Goal: Information Seeking & Learning: Learn about a topic

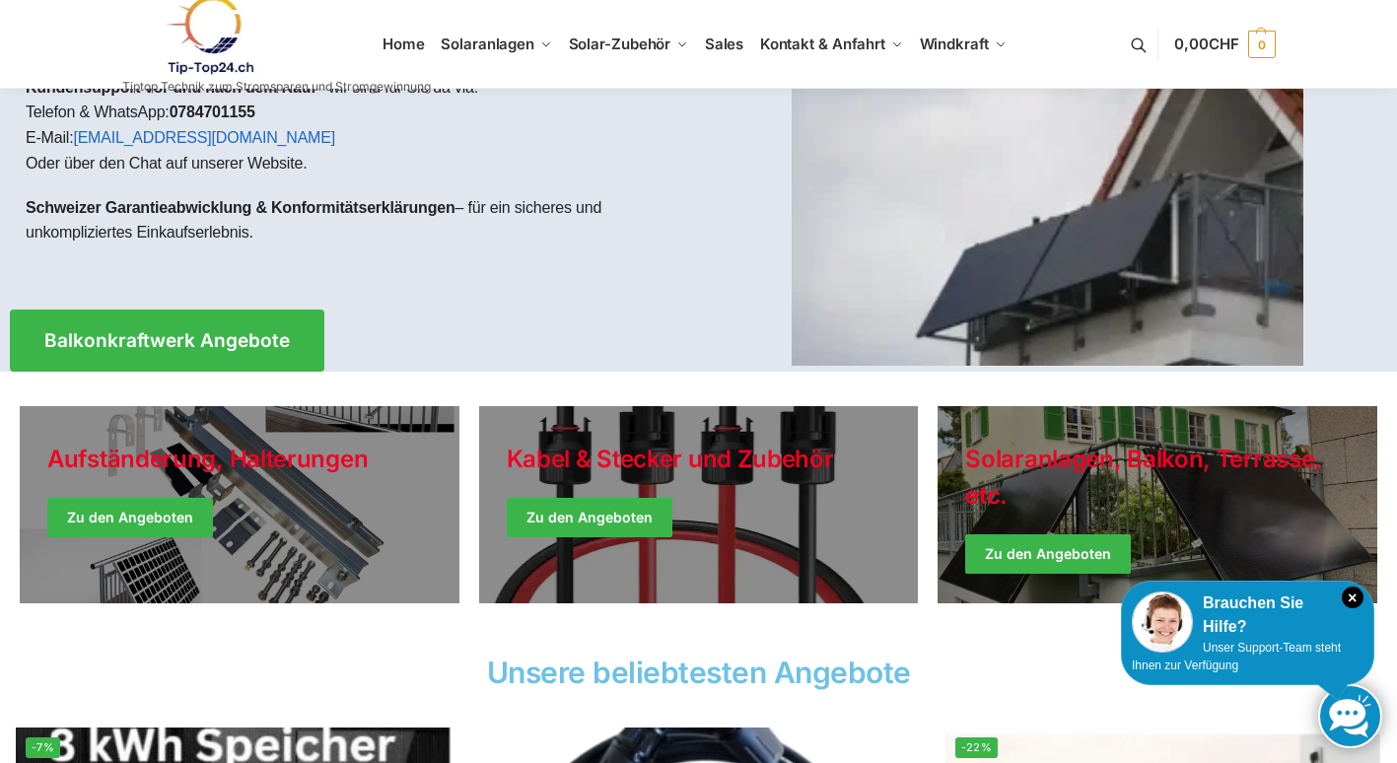
scroll to position [197, 0]
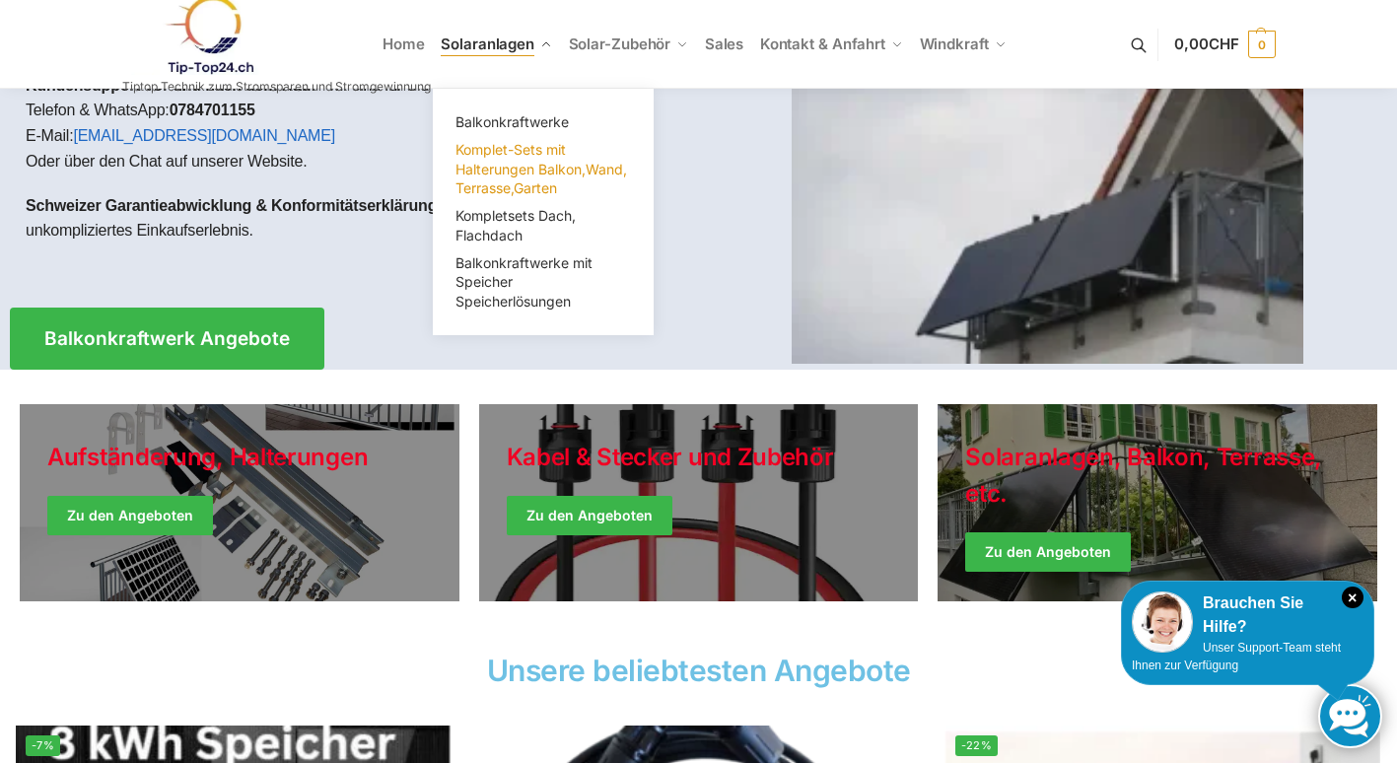
click at [503, 159] on link "Komplet-Sets mit Halterungen Balkon,Wand, Terrasse,Garten" at bounding box center [543, 169] width 197 height 66
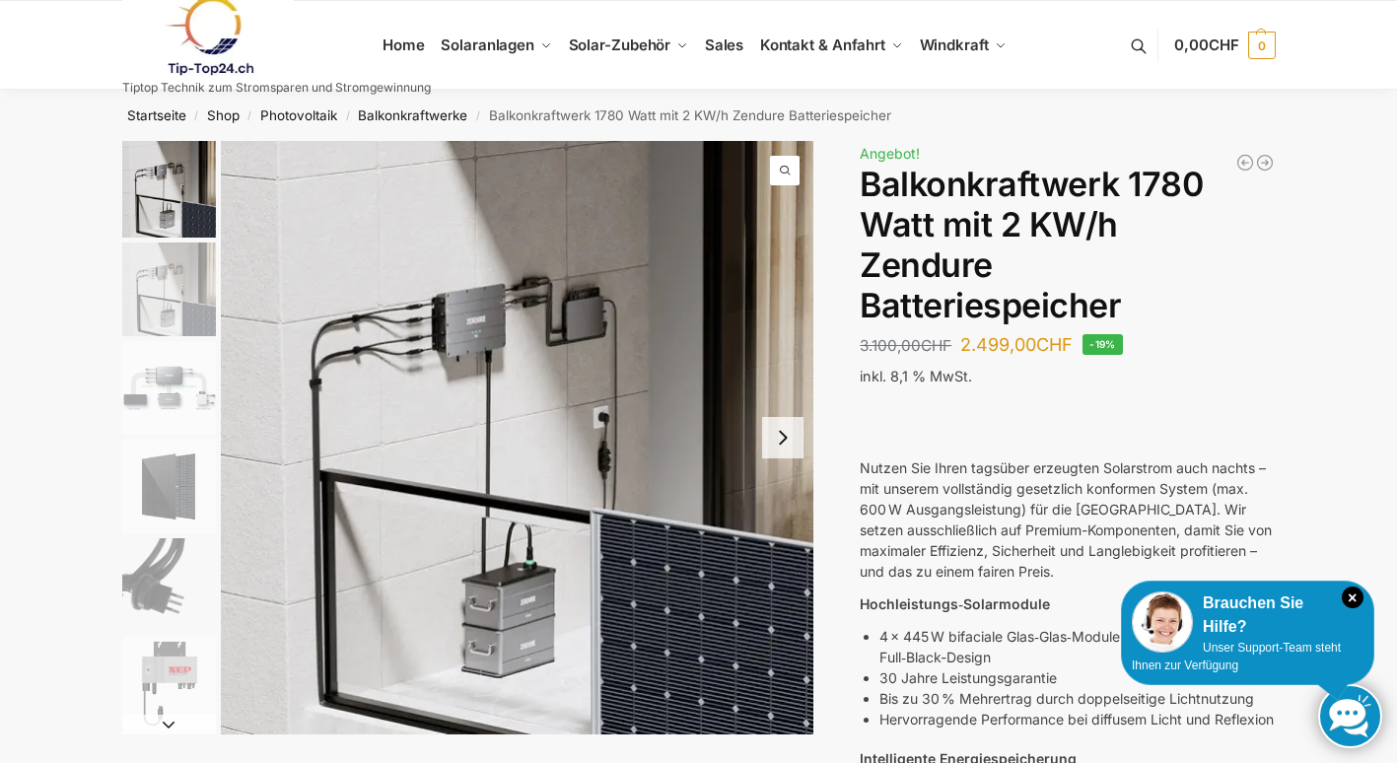
click at [165, 284] on img "2 / 7" at bounding box center [169, 289] width 94 height 94
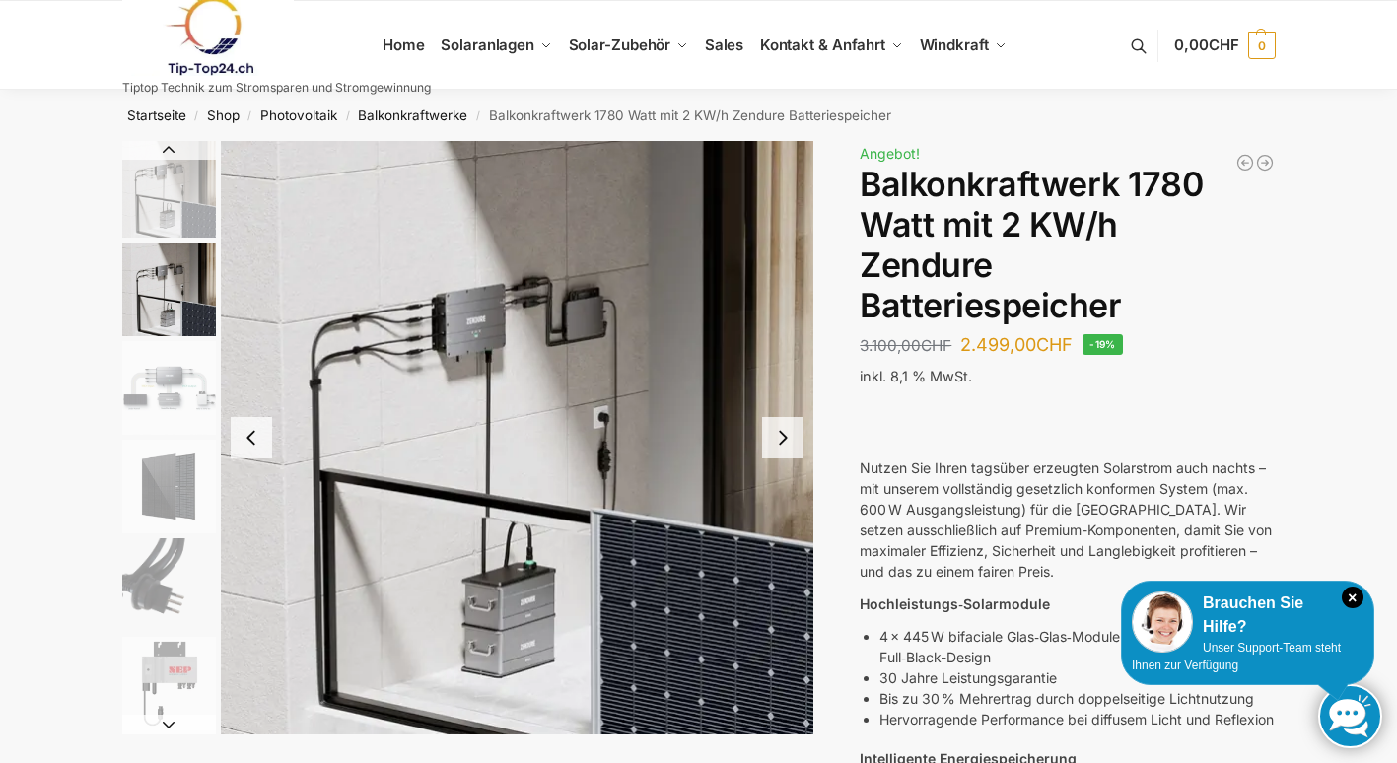
click at [192, 176] on img "1 / 7" at bounding box center [169, 189] width 94 height 97
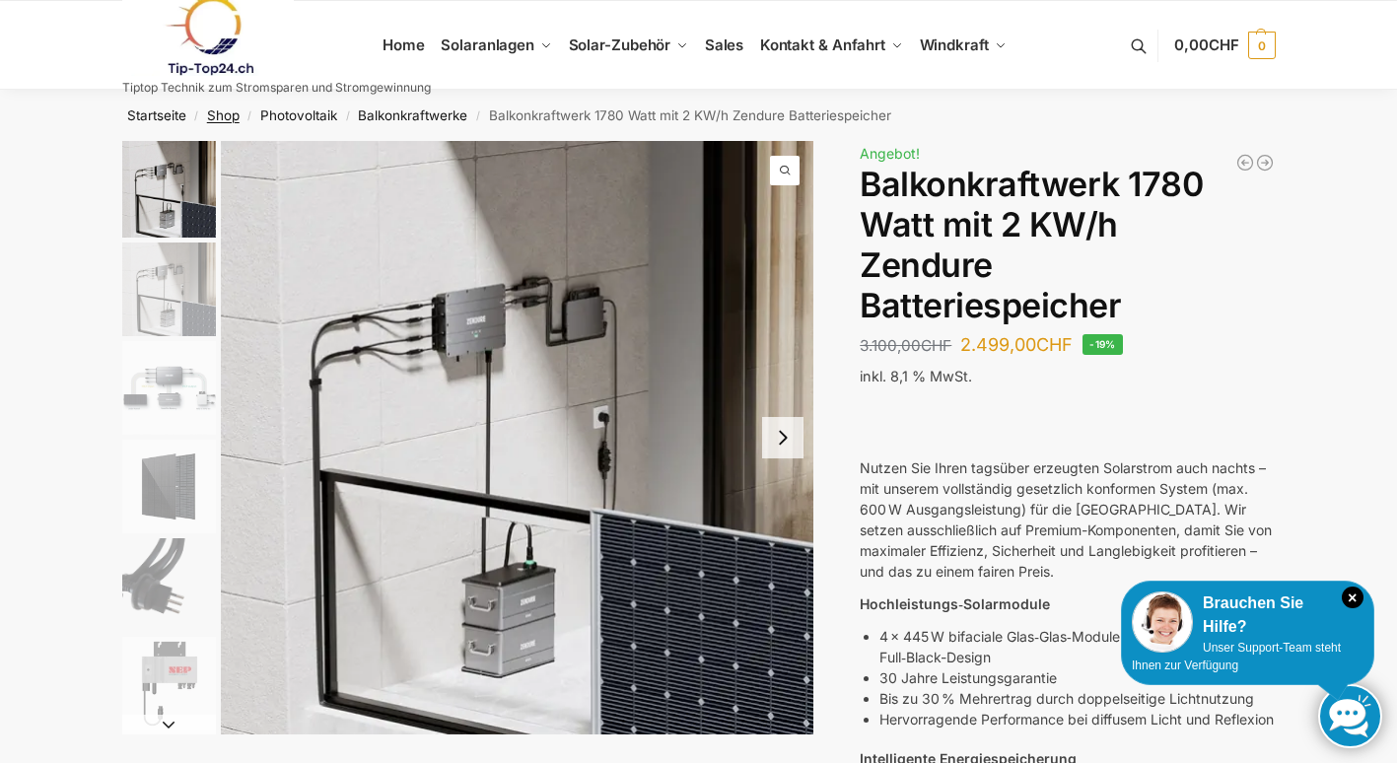
click at [227, 113] on link "Shop" at bounding box center [223, 115] width 33 height 16
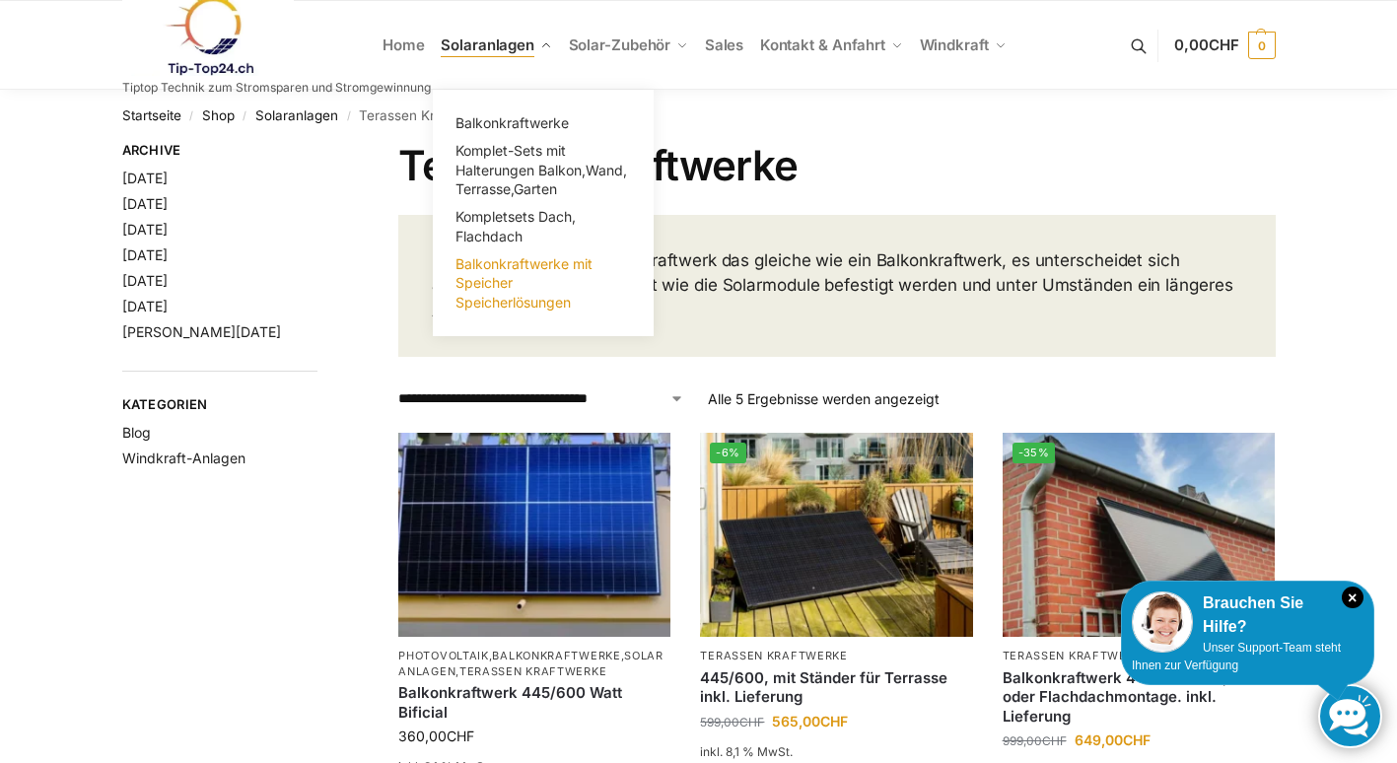
click at [496, 280] on span "Balkonkraftwerke mit Speicher Speicherlösungen" at bounding box center [523, 282] width 137 height 55
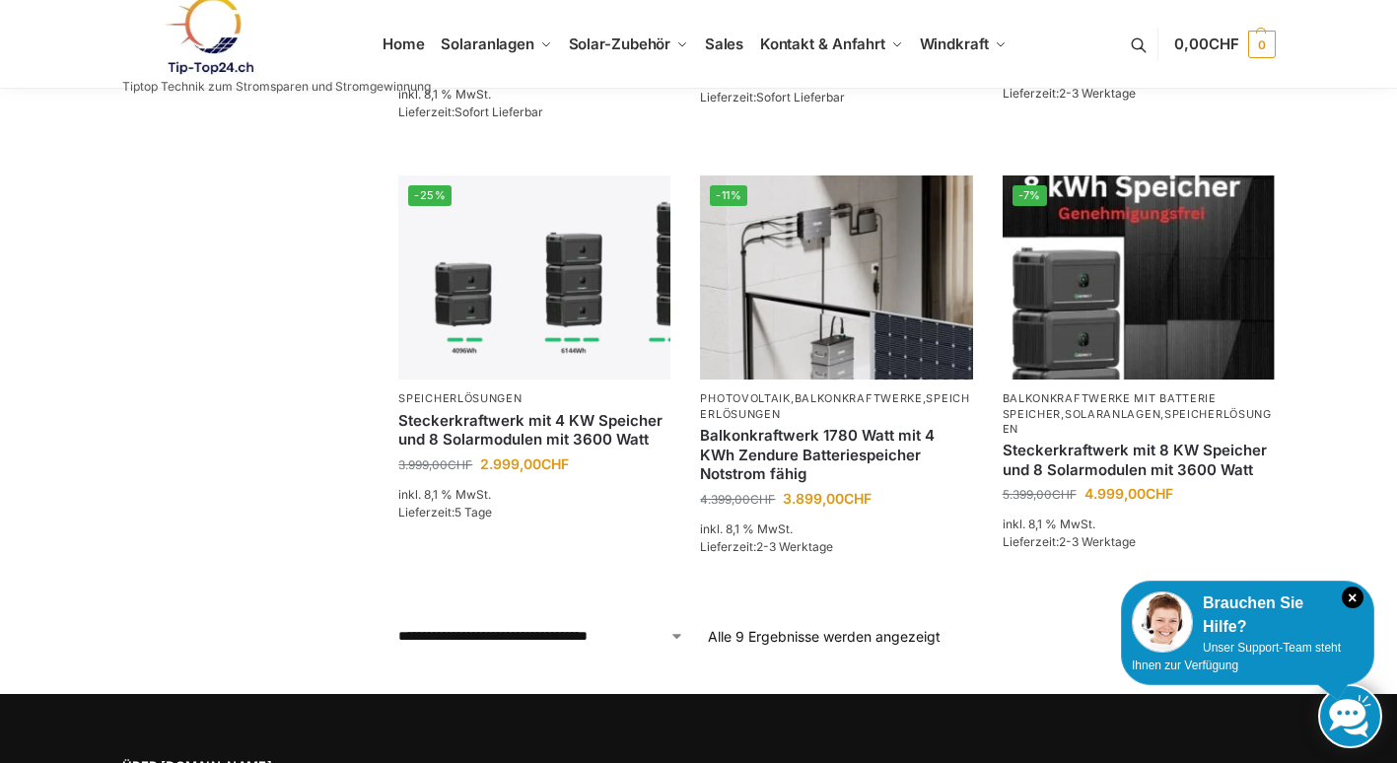
scroll to position [983, 0]
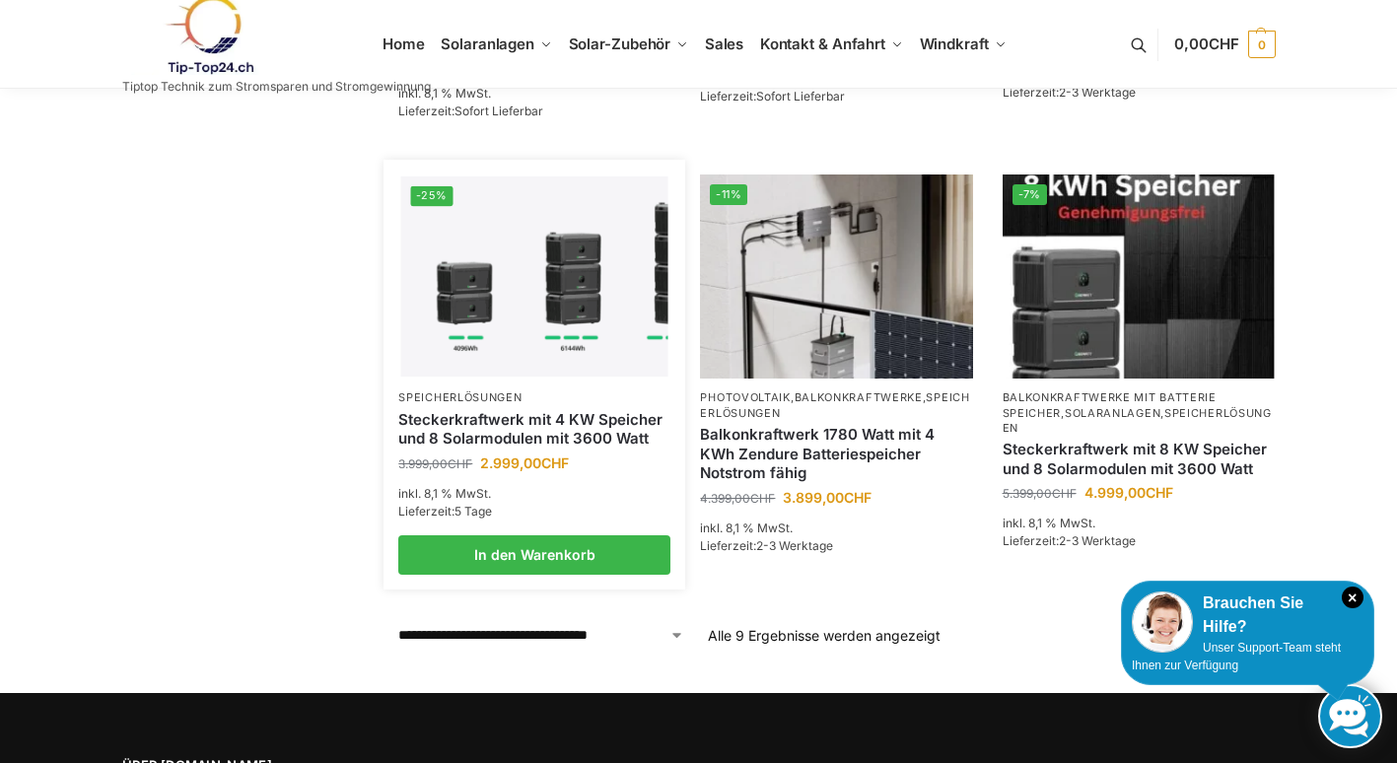
click at [516, 410] on link "Steckerkraftwerk mit 4 KW Speicher und 8 Solarmodulen mit 3600 Watt" at bounding box center [534, 429] width 272 height 38
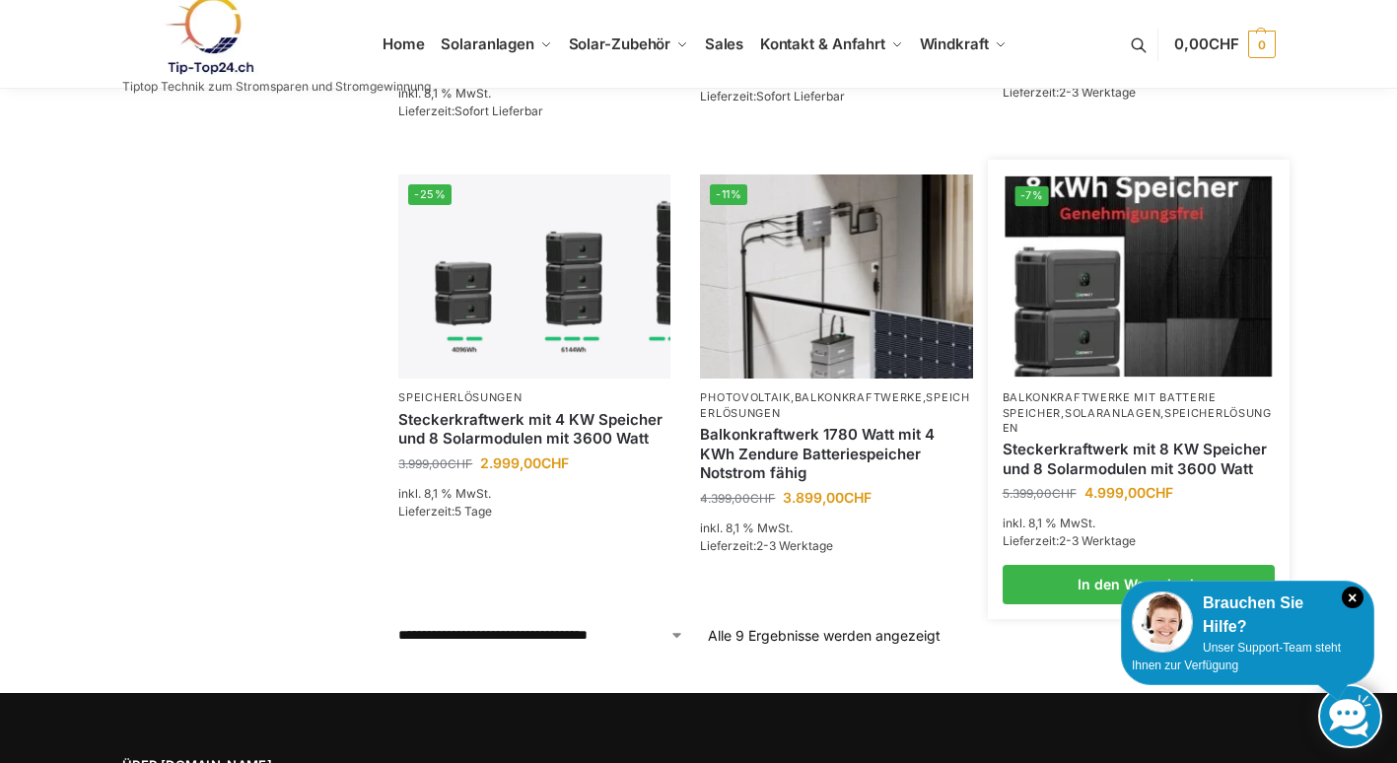
click at [1064, 440] on link "Steckerkraftwerk mit 8 KW Speicher und 8 Solarmodulen mit 3600 Watt" at bounding box center [1138, 459] width 272 height 38
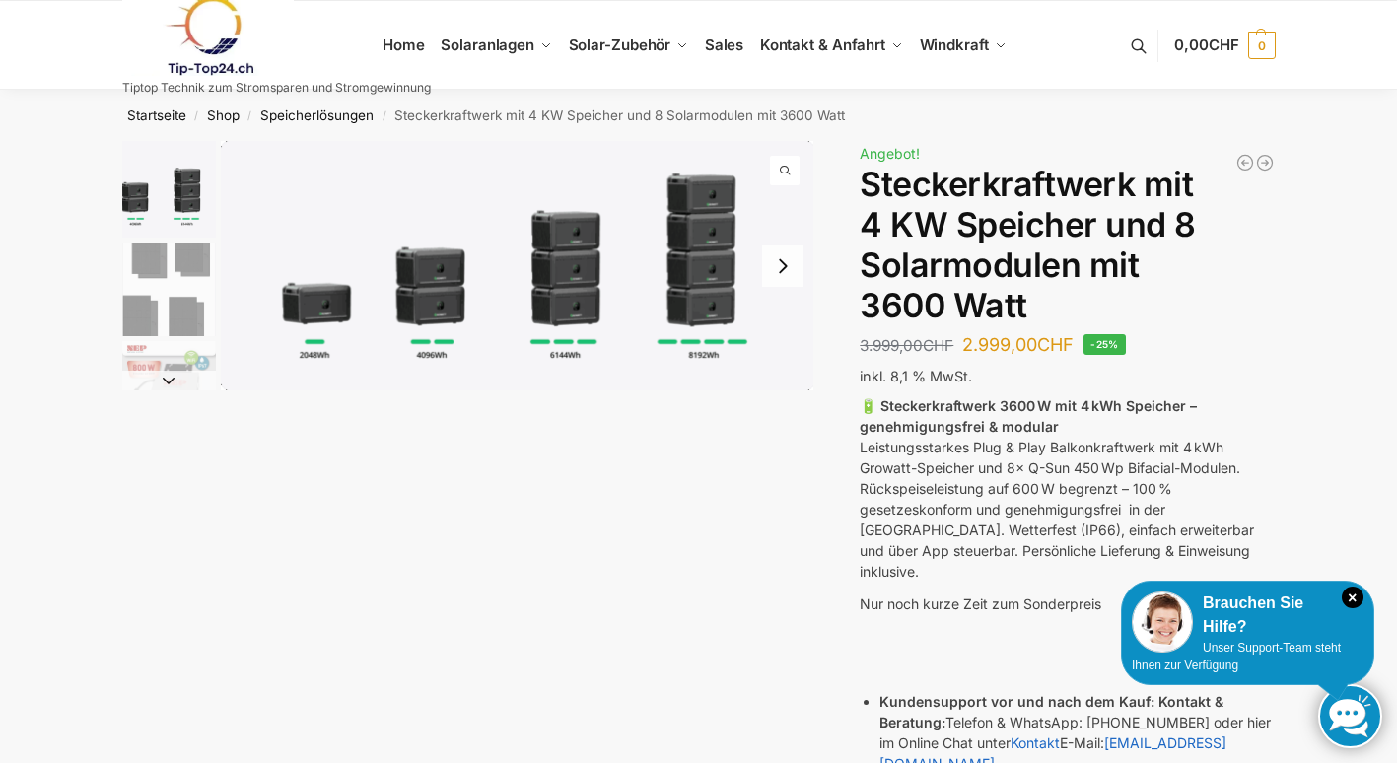
click at [782, 269] on button "Next slide" at bounding box center [782, 265] width 41 height 41
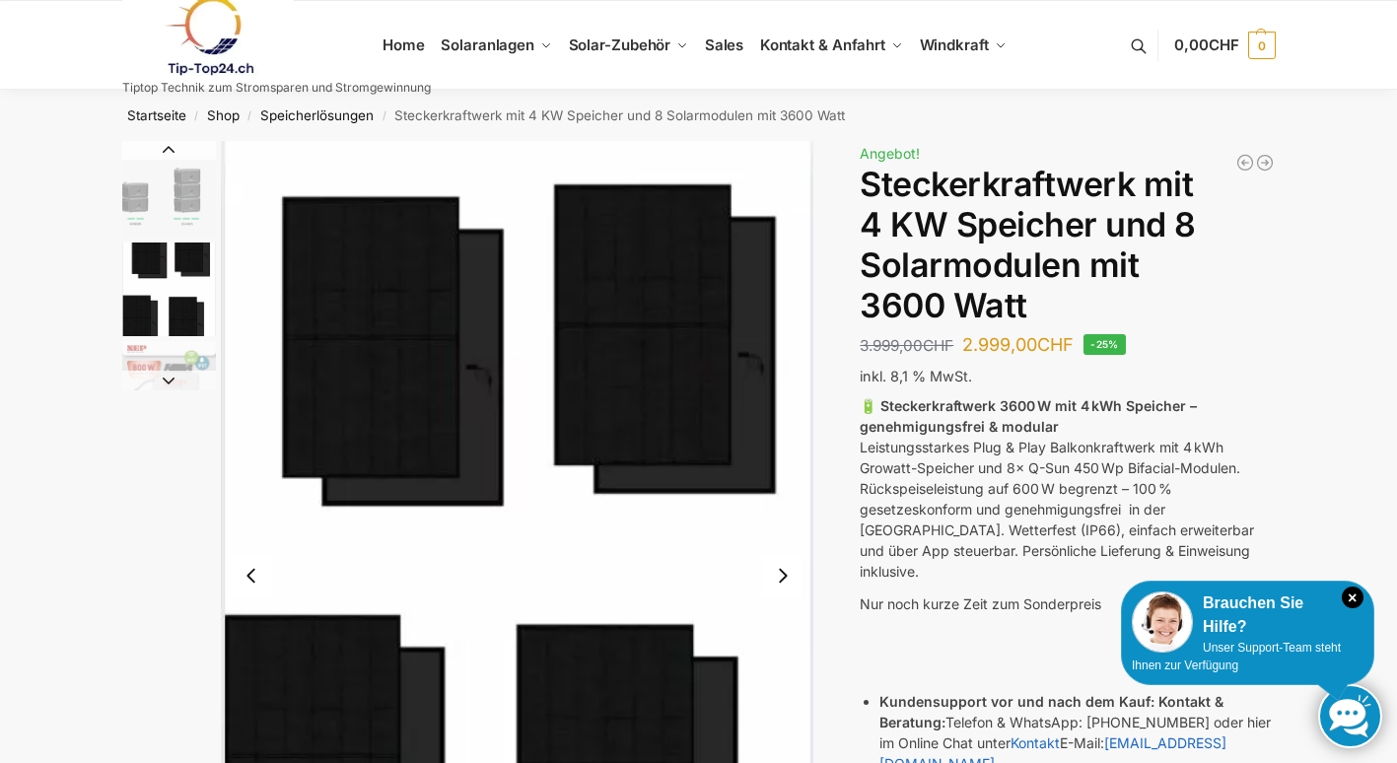
click at [786, 582] on button "Next slide" at bounding box center [782, 575] width 41 height 41
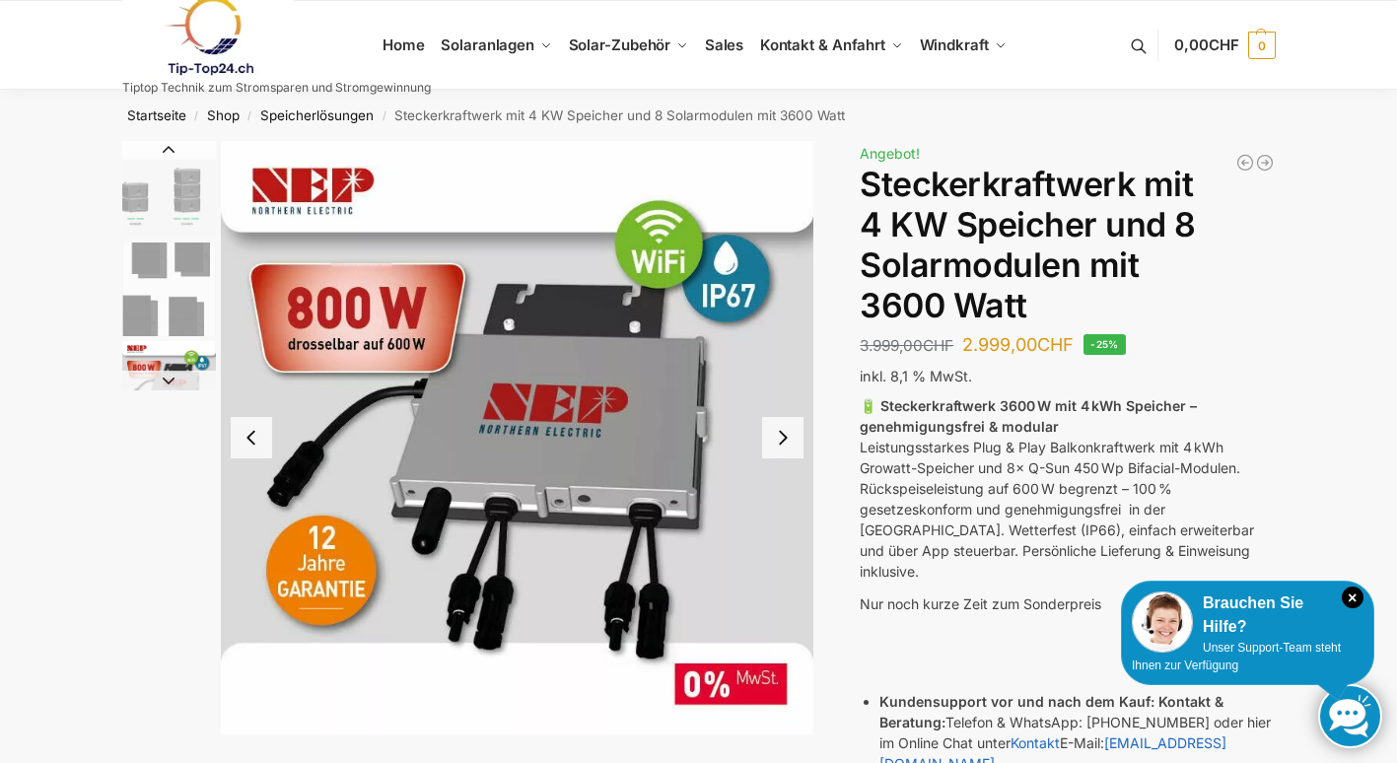
click at [778, 432] on button "Next slide" at bounding box center [782, 437] width 41 height 41
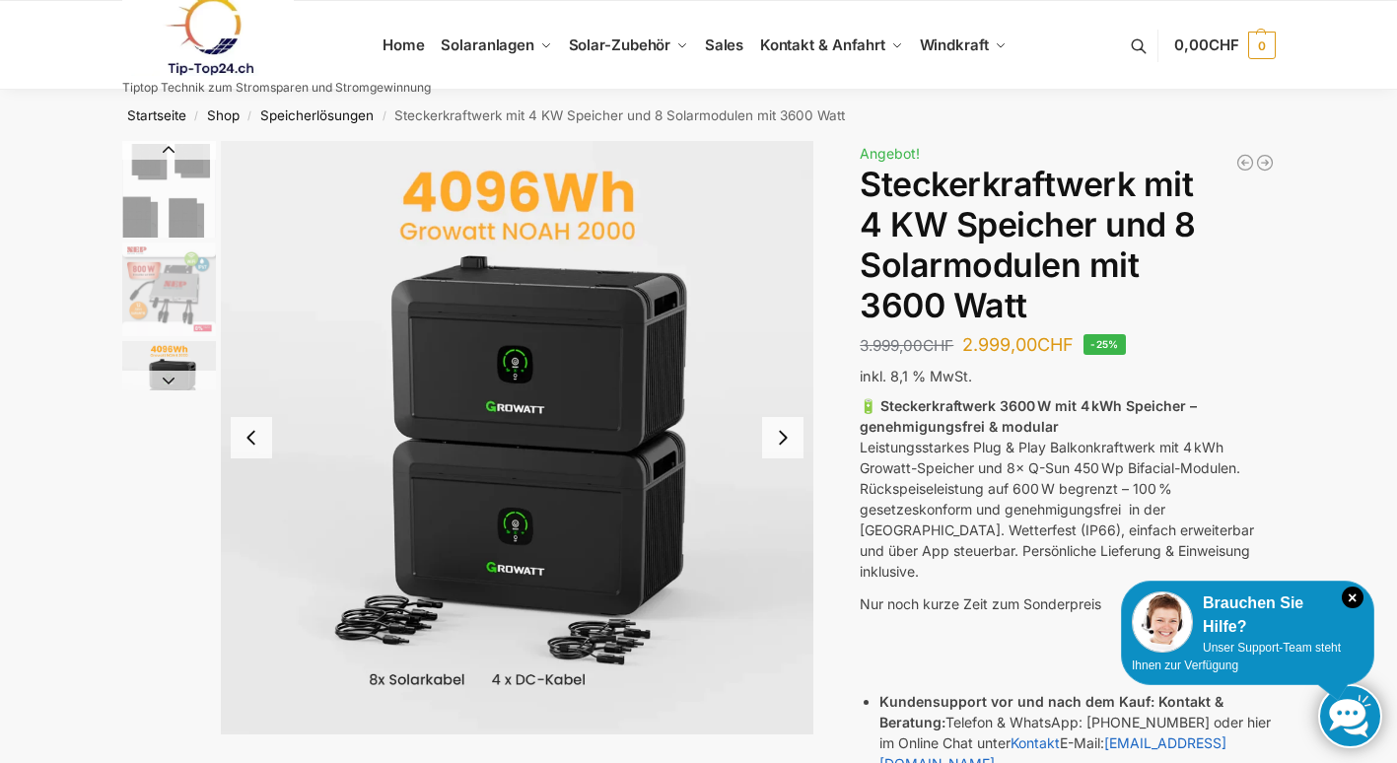
click at [257, 441] on button "Previous slide" at bounding box center [251, 437] width 41 height 41
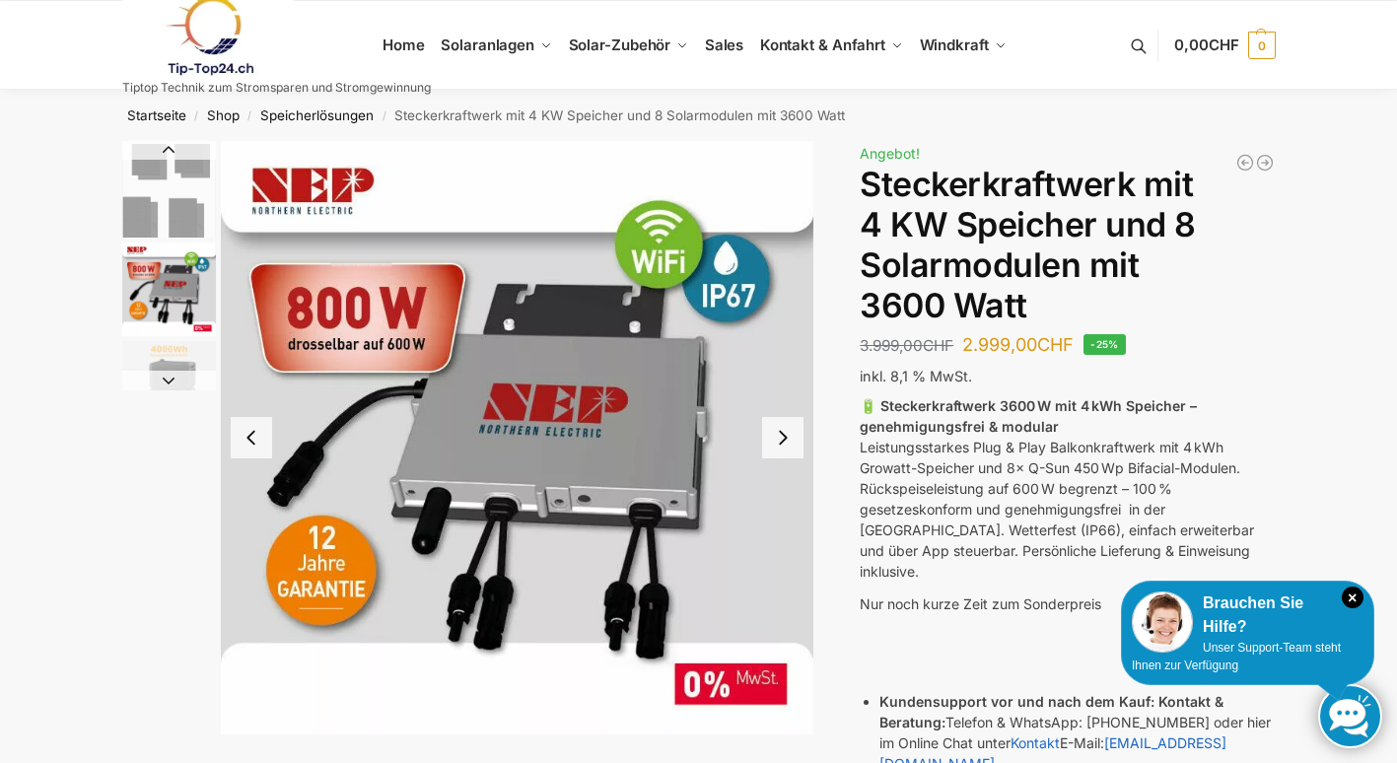
click at [789, 444] on button "Next slide" at bounding box center [782, 437] width 41 height 41
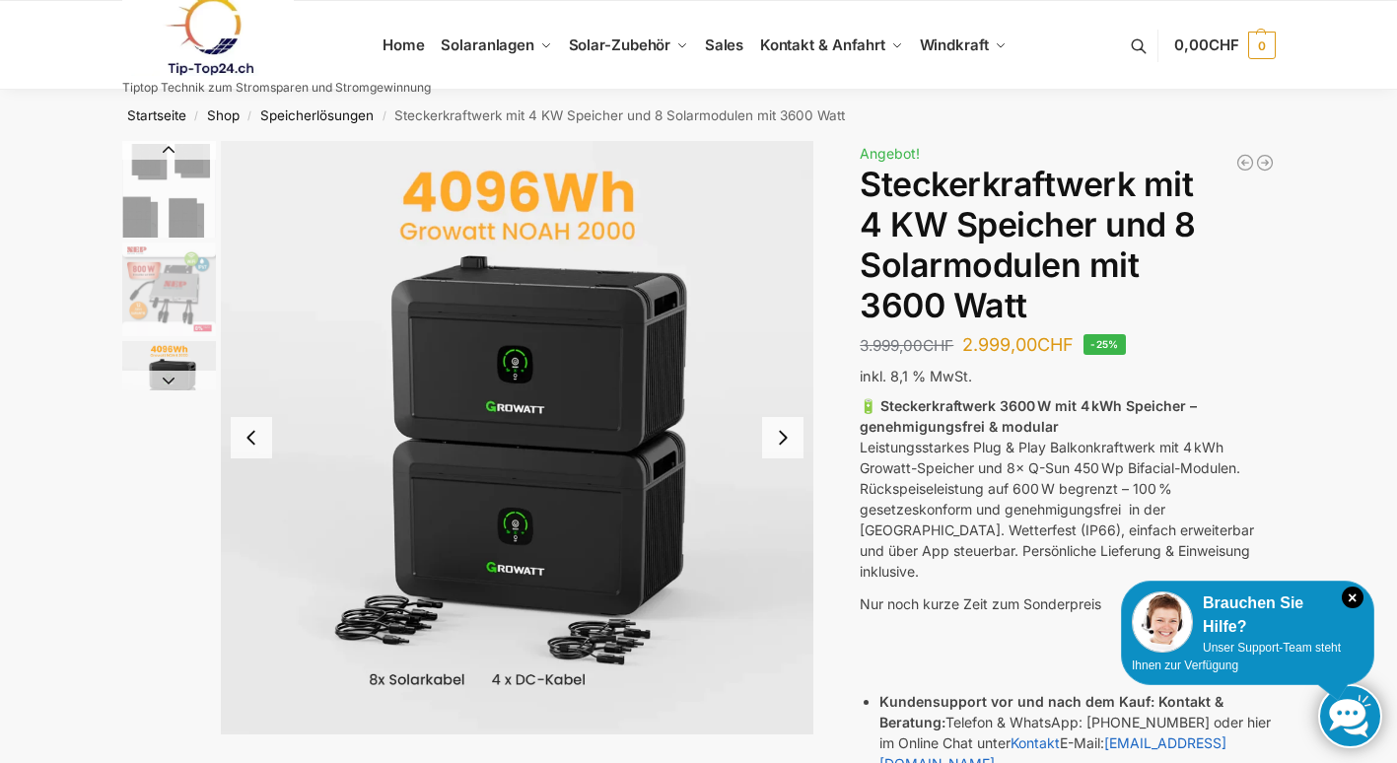
click at [789, 444] on button "Next slide" at bounding box center [782, 437] width 41 height 41
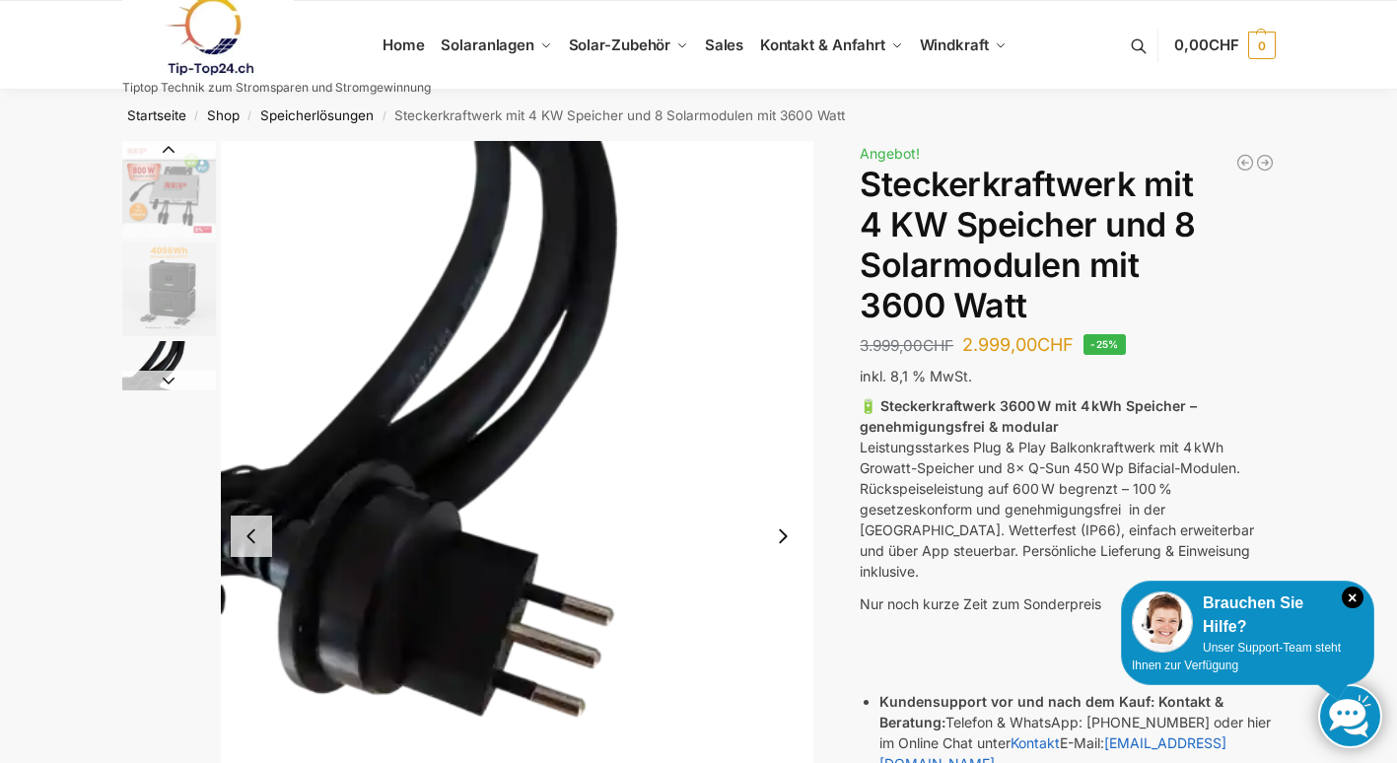
click at [783, 536] on button "Next slide" at bounding box center [782, 535] width 41 height 41
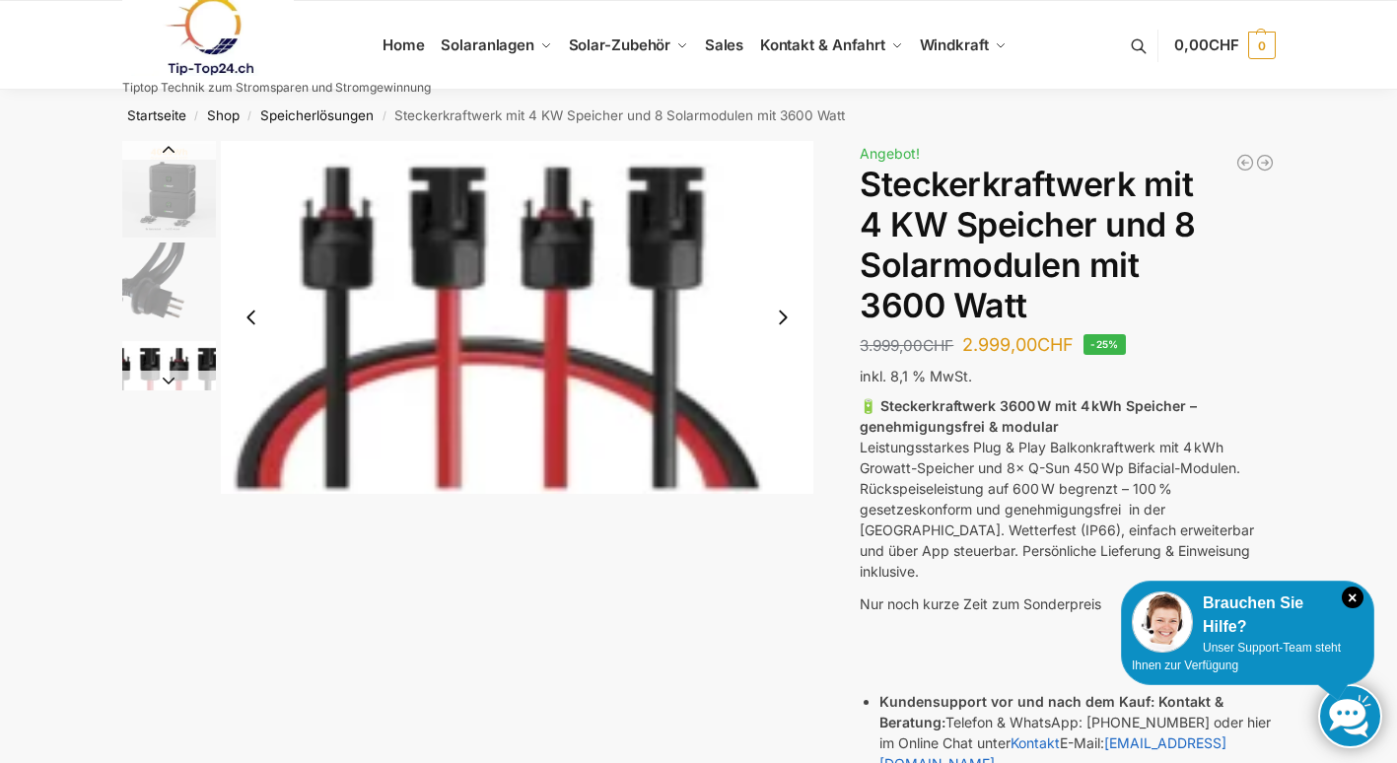
click at [782, 325] on button "Next slide" at bounding box center [782, 317] width 41 height 41
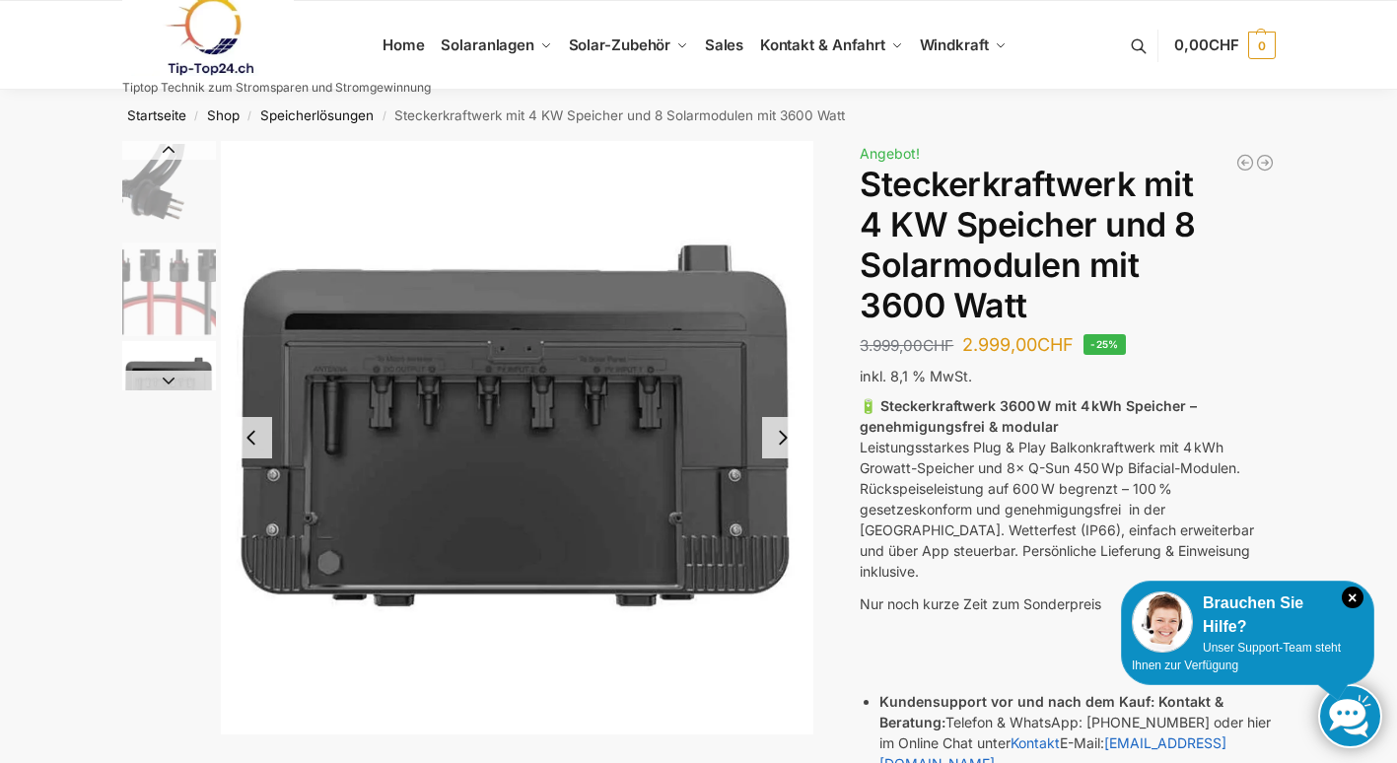
click at [776, 437] on button "Next slide" at bounding box center [782, 437] width 41 height 41
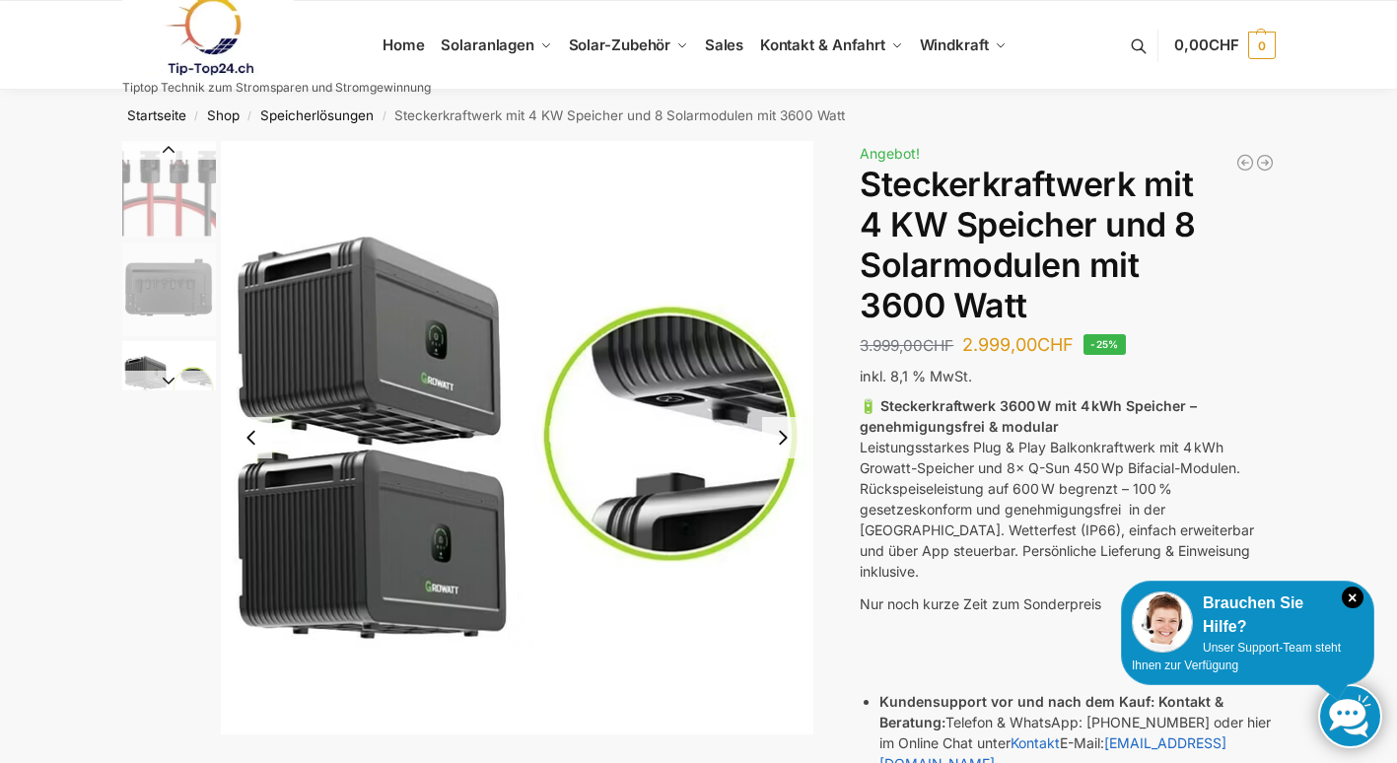
click at [783, 445] on button "Next slide" at bounding box center [782, 437] width 41 height 41
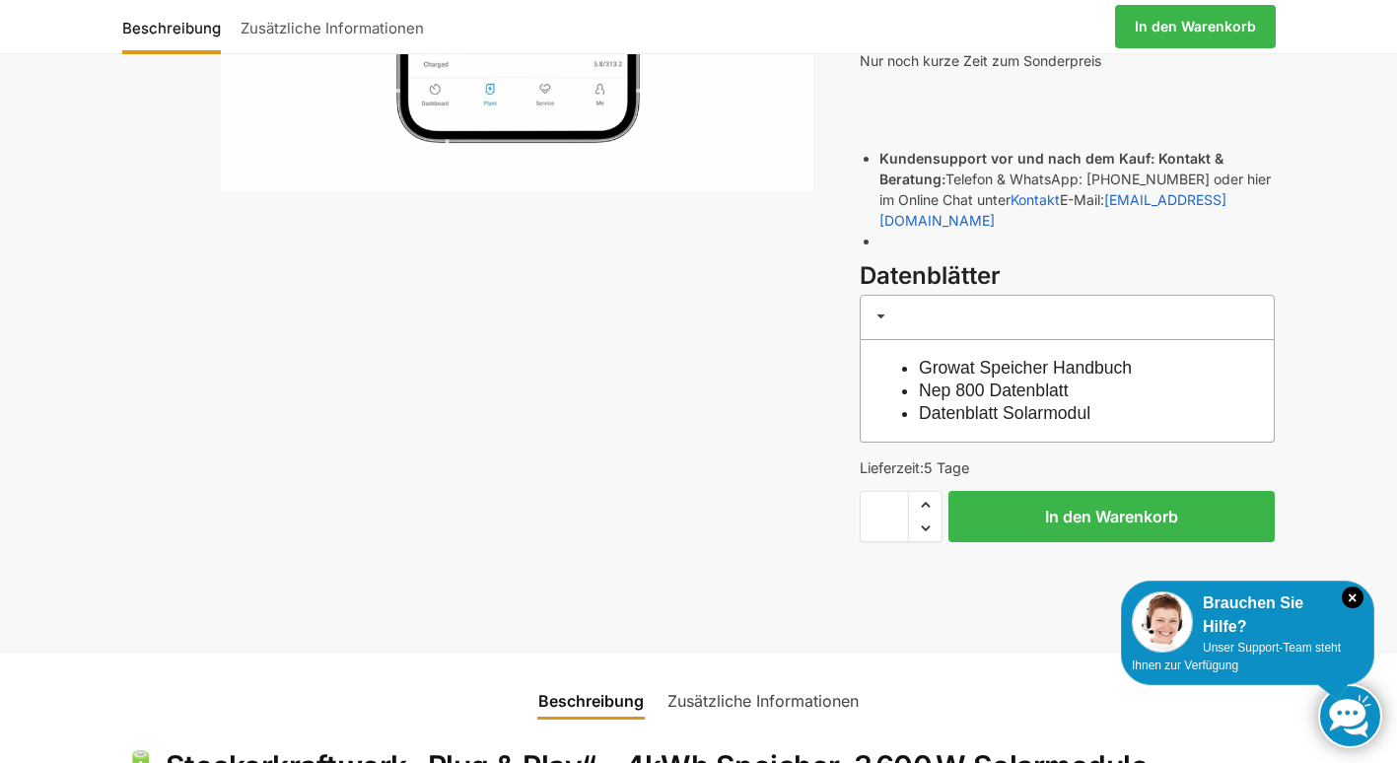
scroll to position [542, 0]
click at [726, 678] on link "Zusätzliche Informationen" at bounding box center [762, 701] width 215 height 47
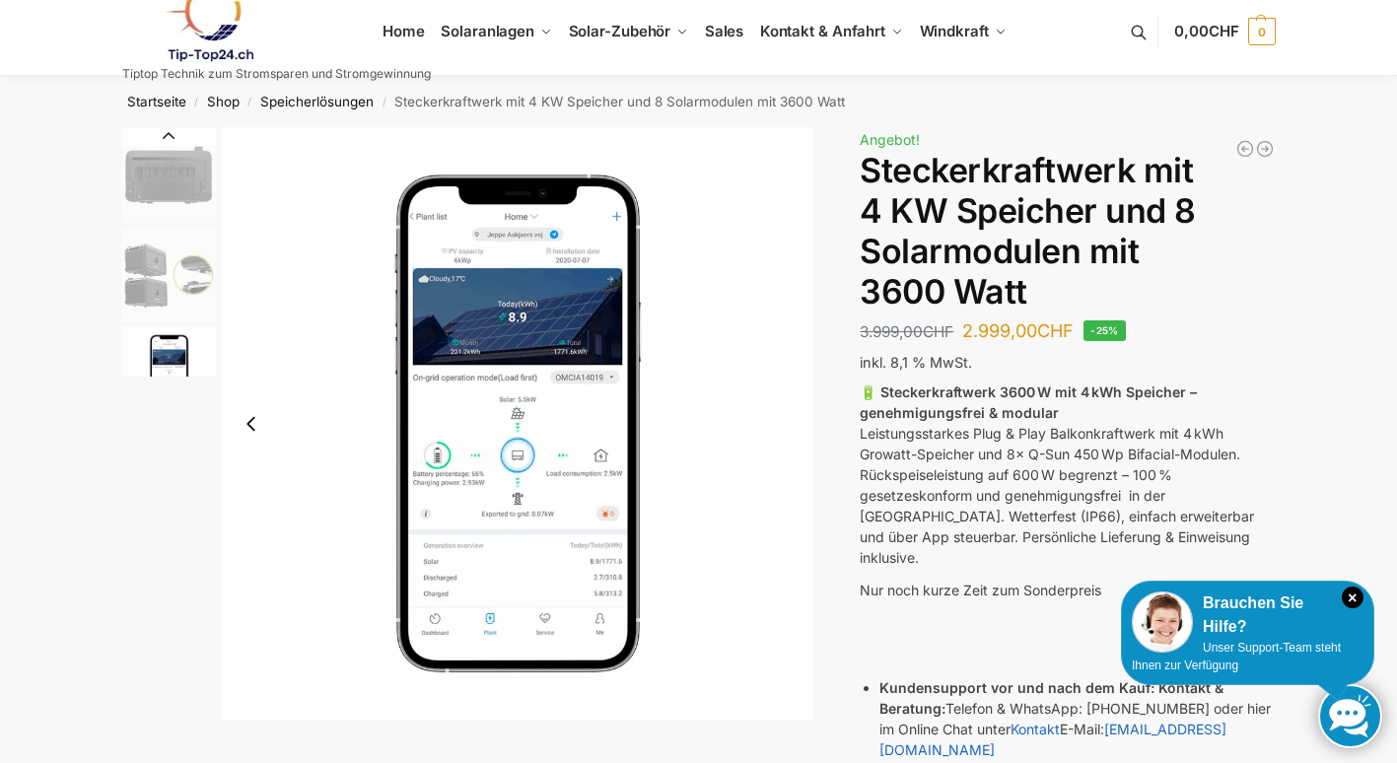
scroll to position [0, 0]
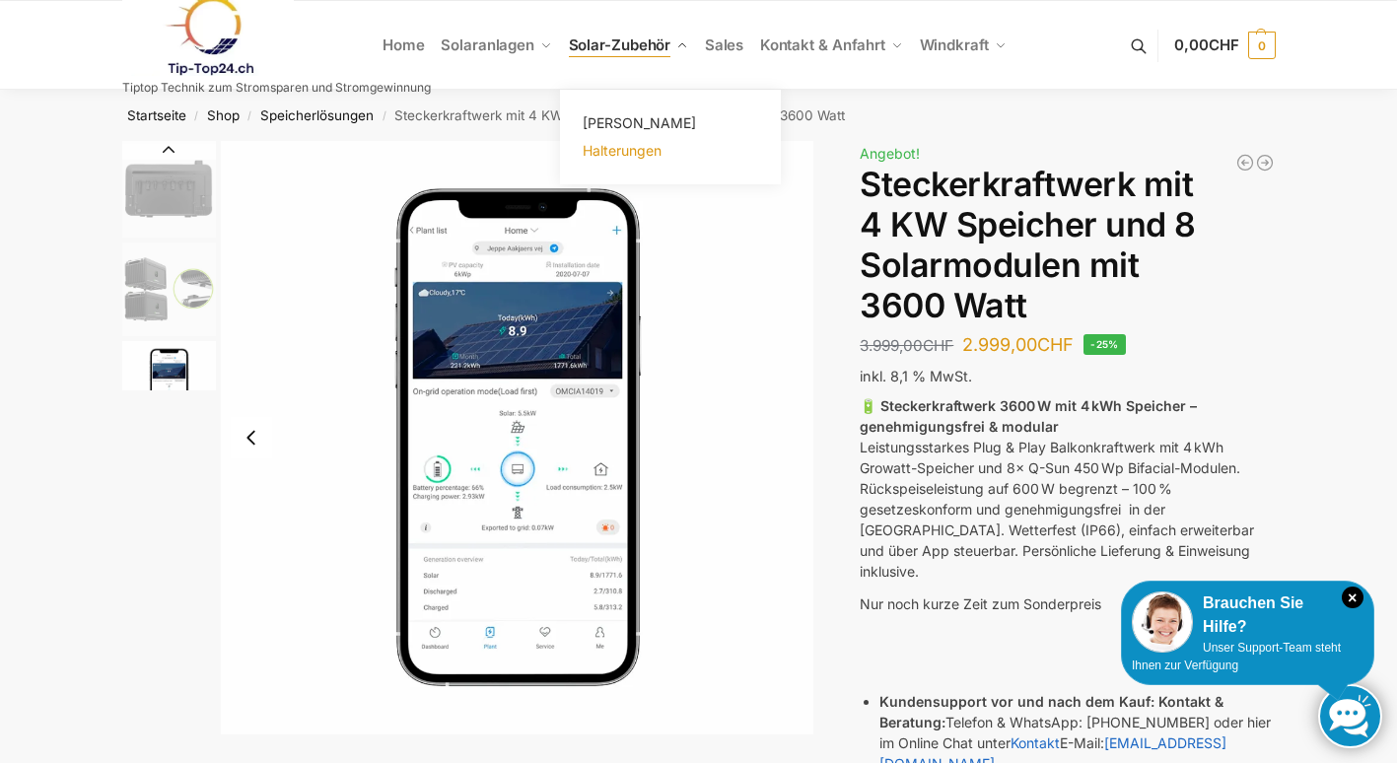
click at [627, 151] on span "Halterungen" at bounding box center [622, 150] width 79 height 17
click at [172, 199] on img "7 / 9" at bounding box center [169, 191] width 94 height 94
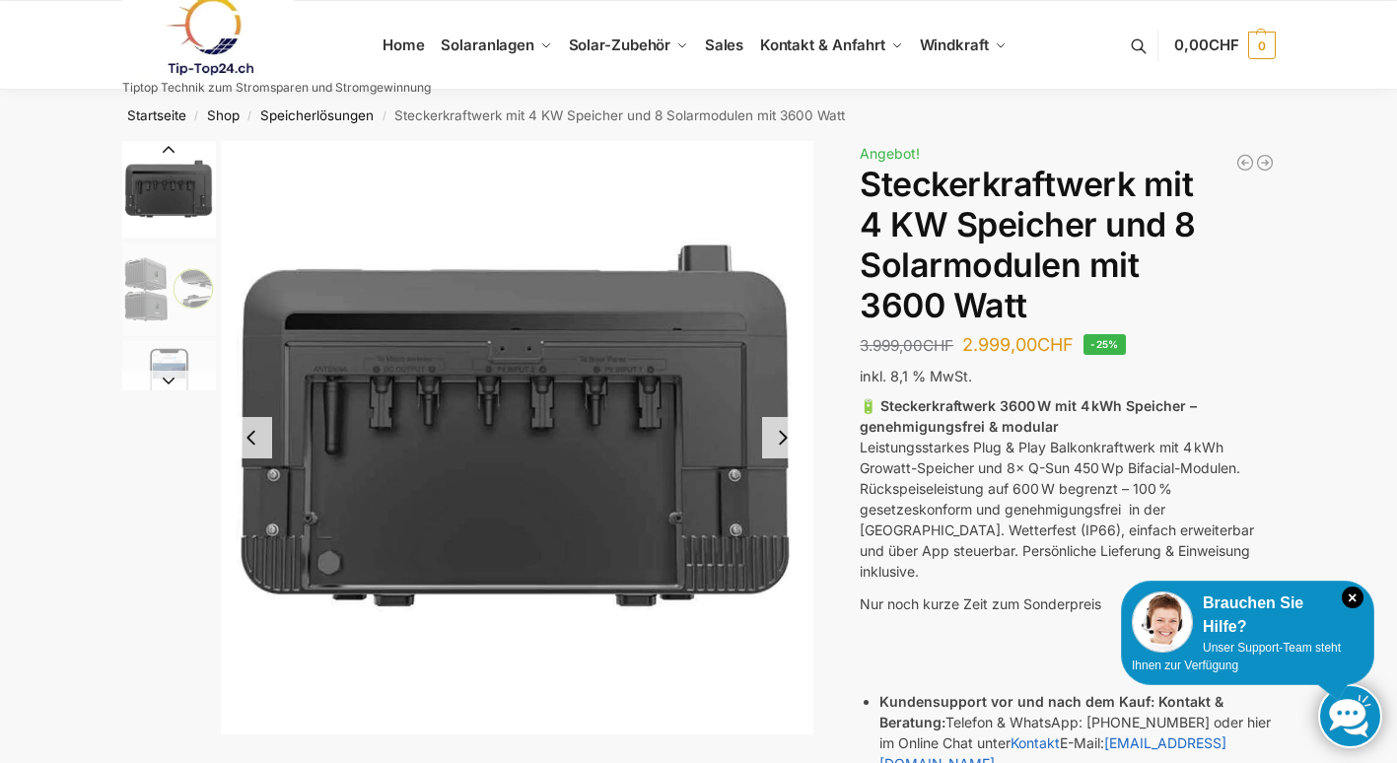
click at [157, 280] on img "8 / 9" at bounding box center [169, 289] width 94 height 94
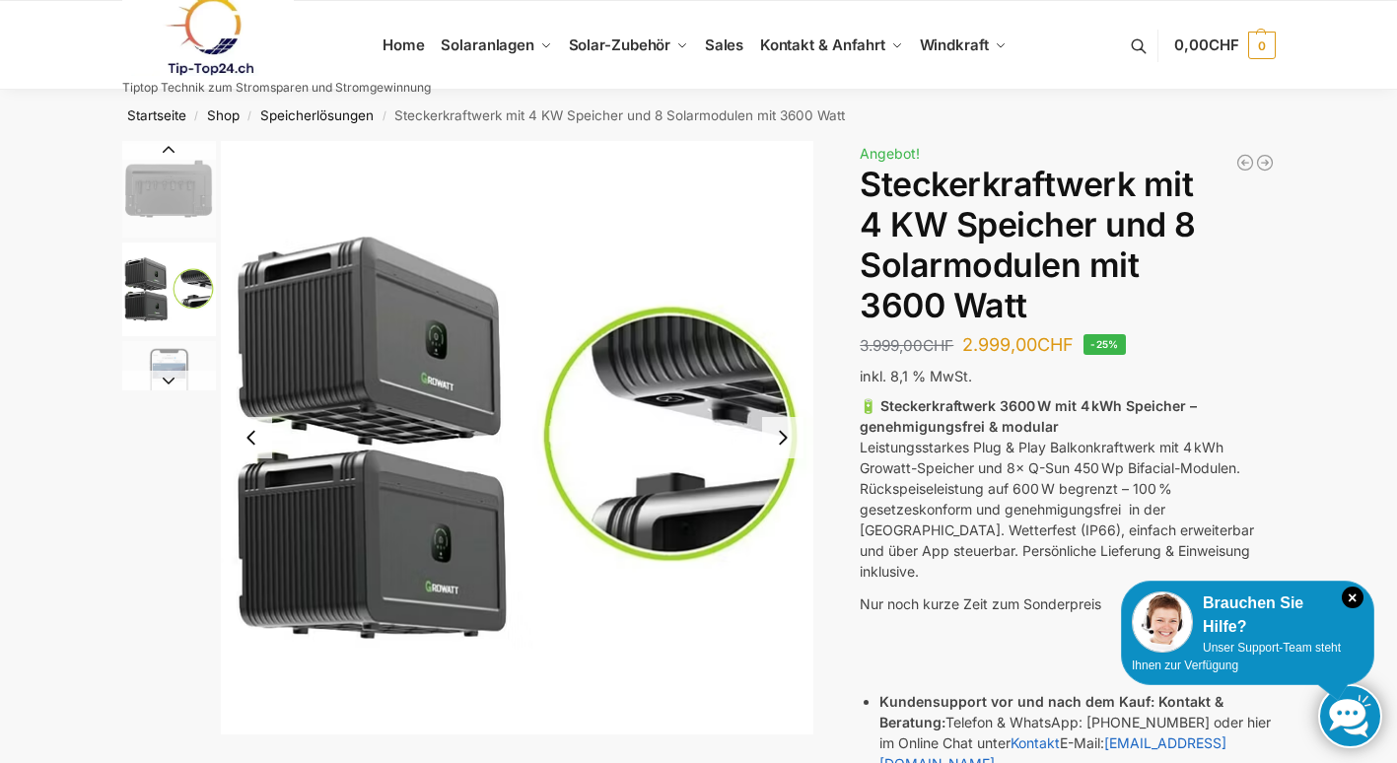
click at [782, 438] on button "Next slide" at bounding box center [782, 437] width 41 height 41
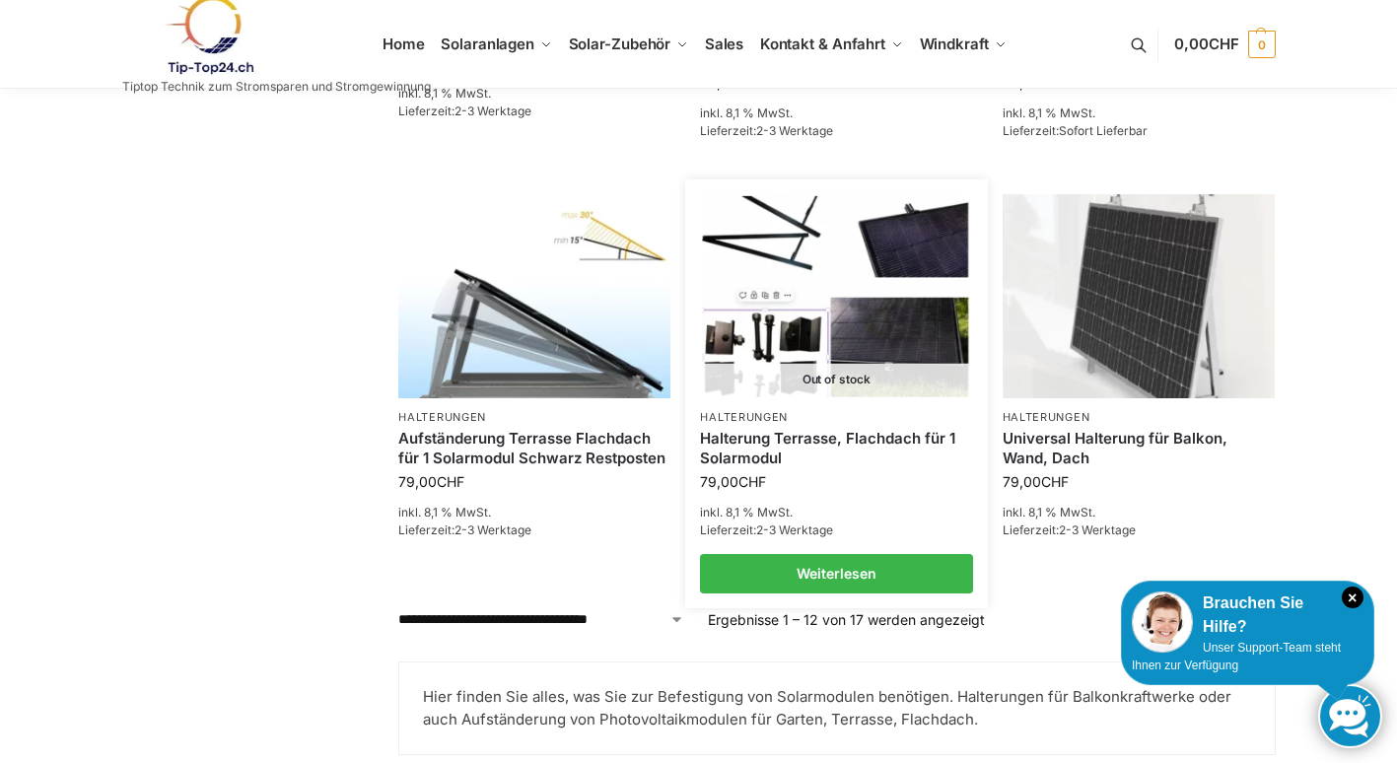
scroll to position [1686, 0]
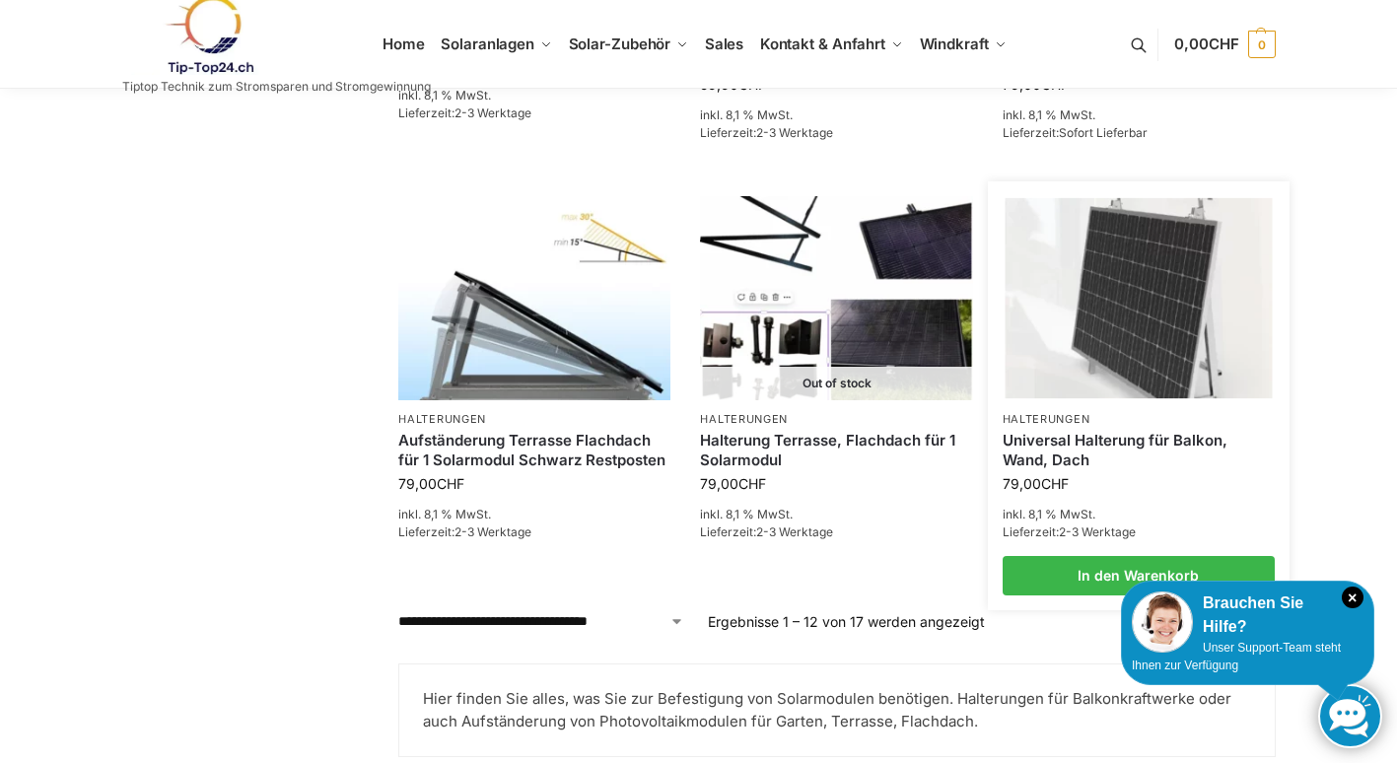
click at [1082, 455] on link "Universal Halterung für Balkon, Wand, Dach" at bounding box center [1138, 450] width 272 height 38
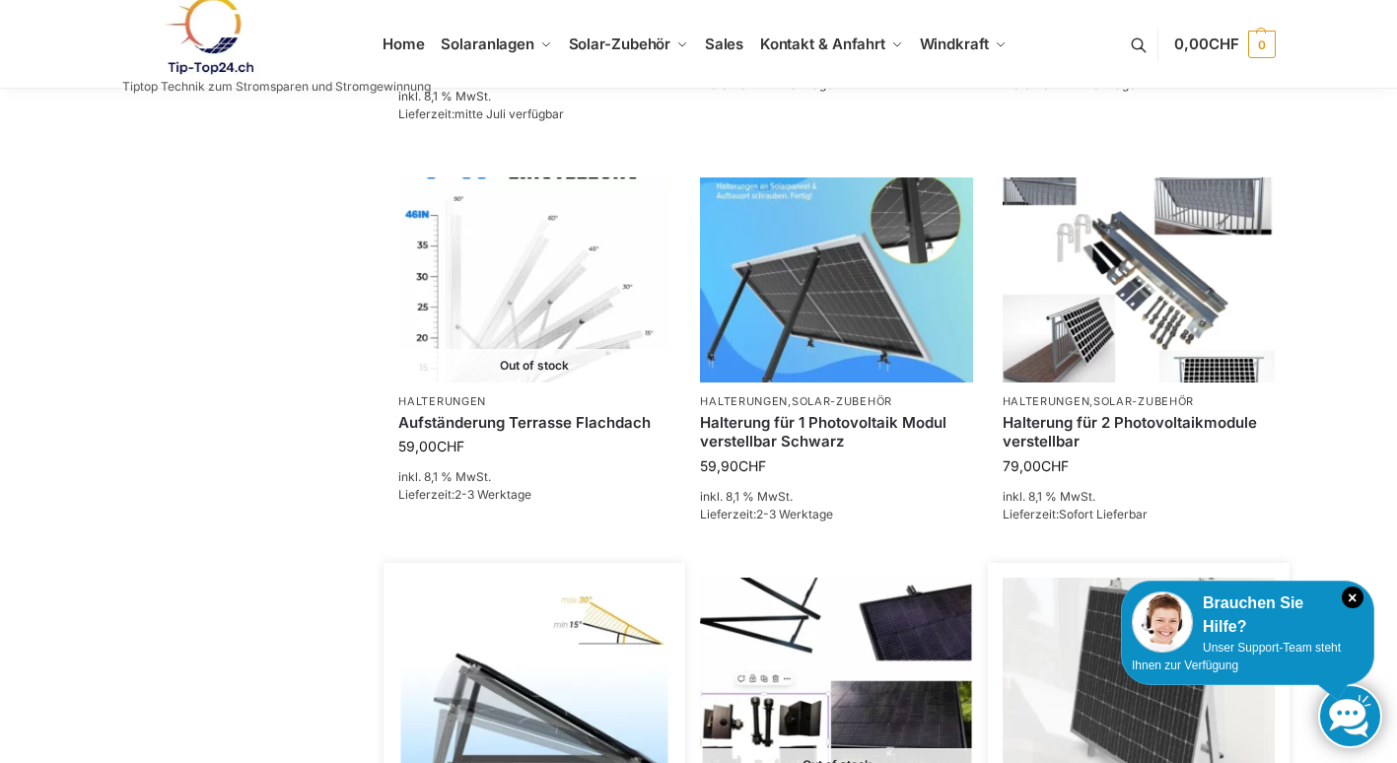
scroll to position [1299, 0]
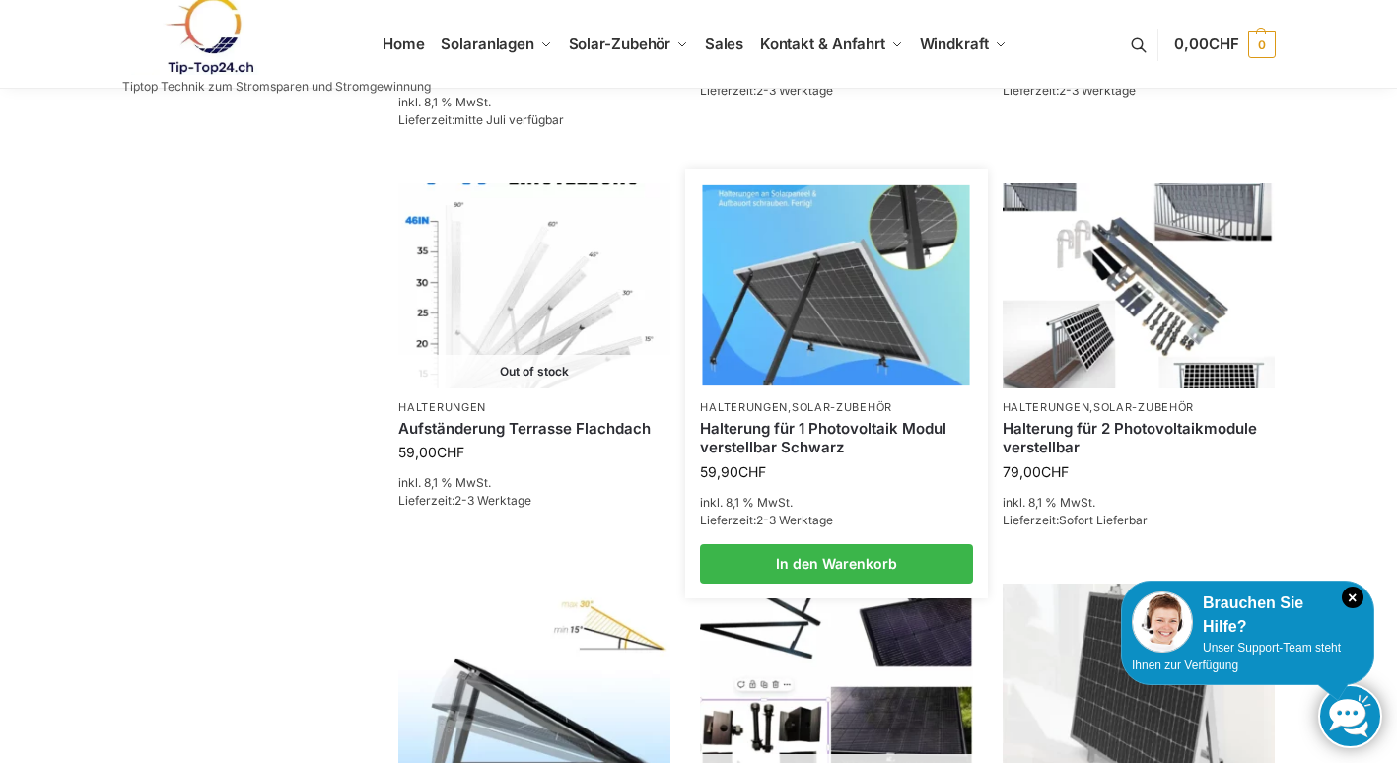
click at [806, 436] on link "Halterung für 1 Photovoltaik Modul verstellbar Schwarz" at bounding box center [836, 438] width 272 height 38
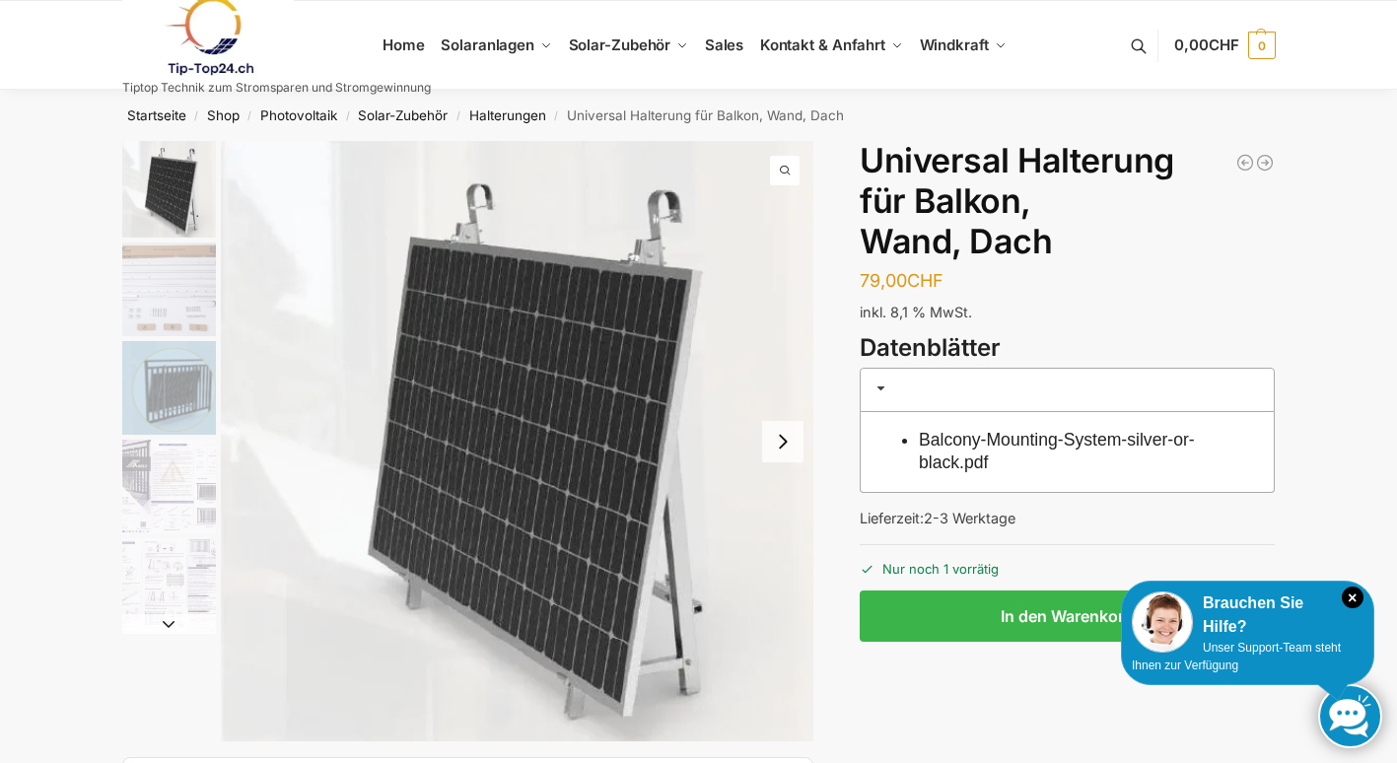
click at [790, 445] on button "Next slide" at bounding box center [782, 441] width 41 height 41
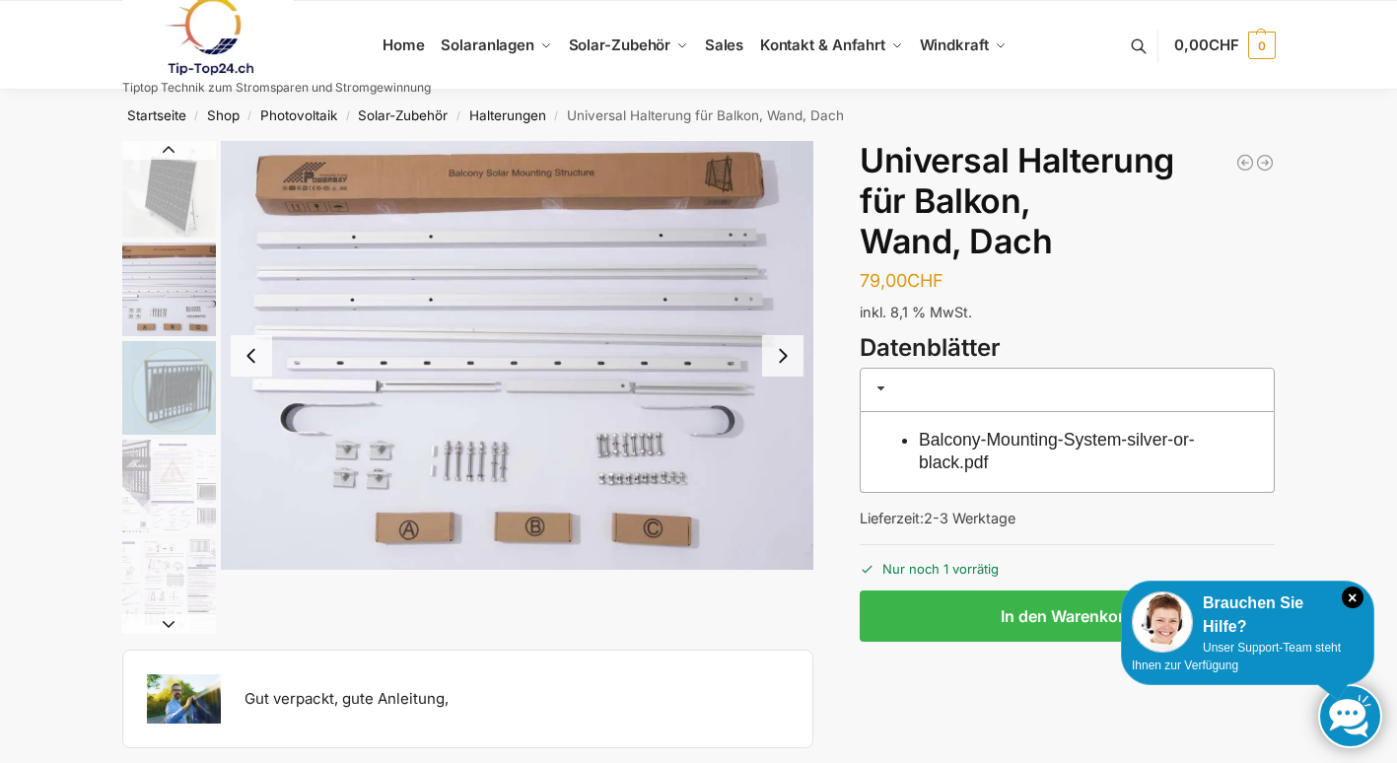
click at [785, 428] on img "2 / 5" at bounding box center [517, 355] width 593 height 429
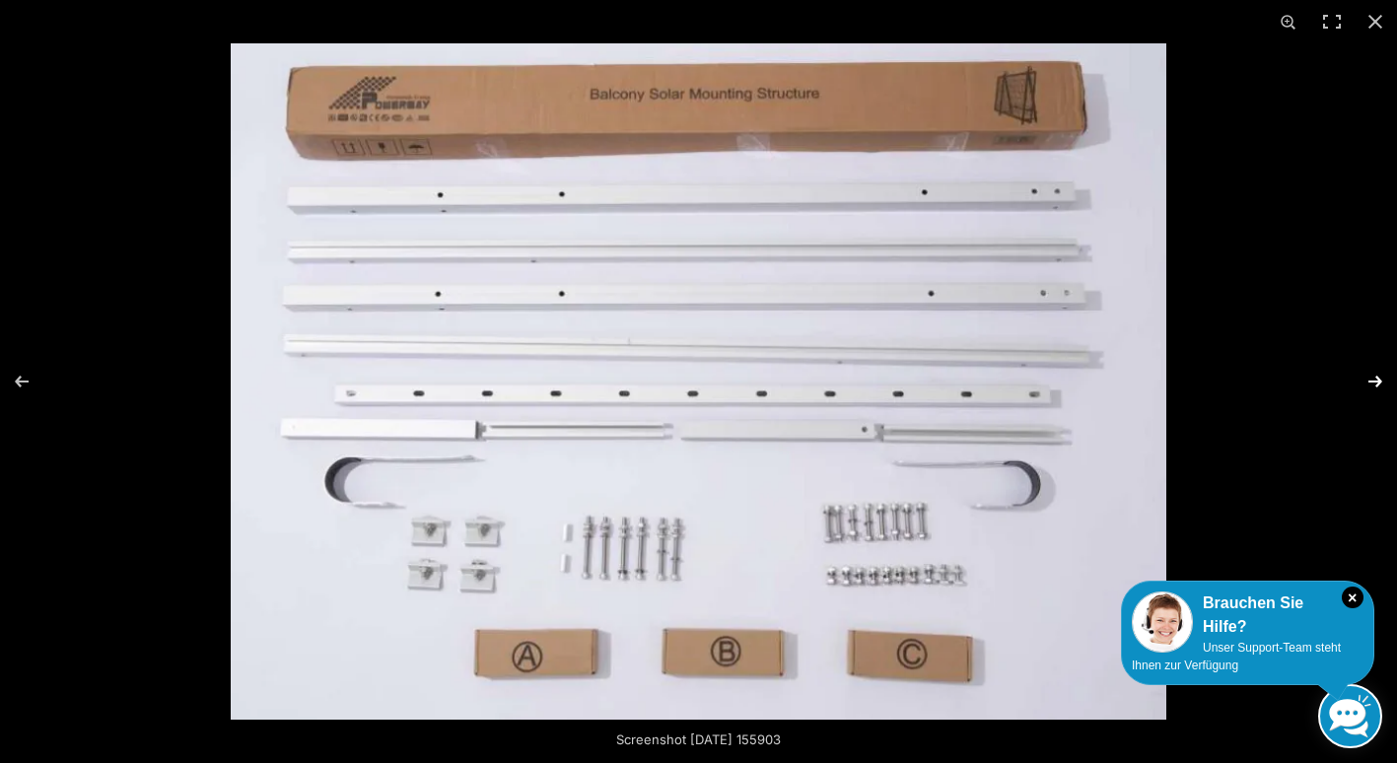
click at [1368, 377] on button "Next (arrow right)" at bounding box center [1362, 381] width 69 height 99
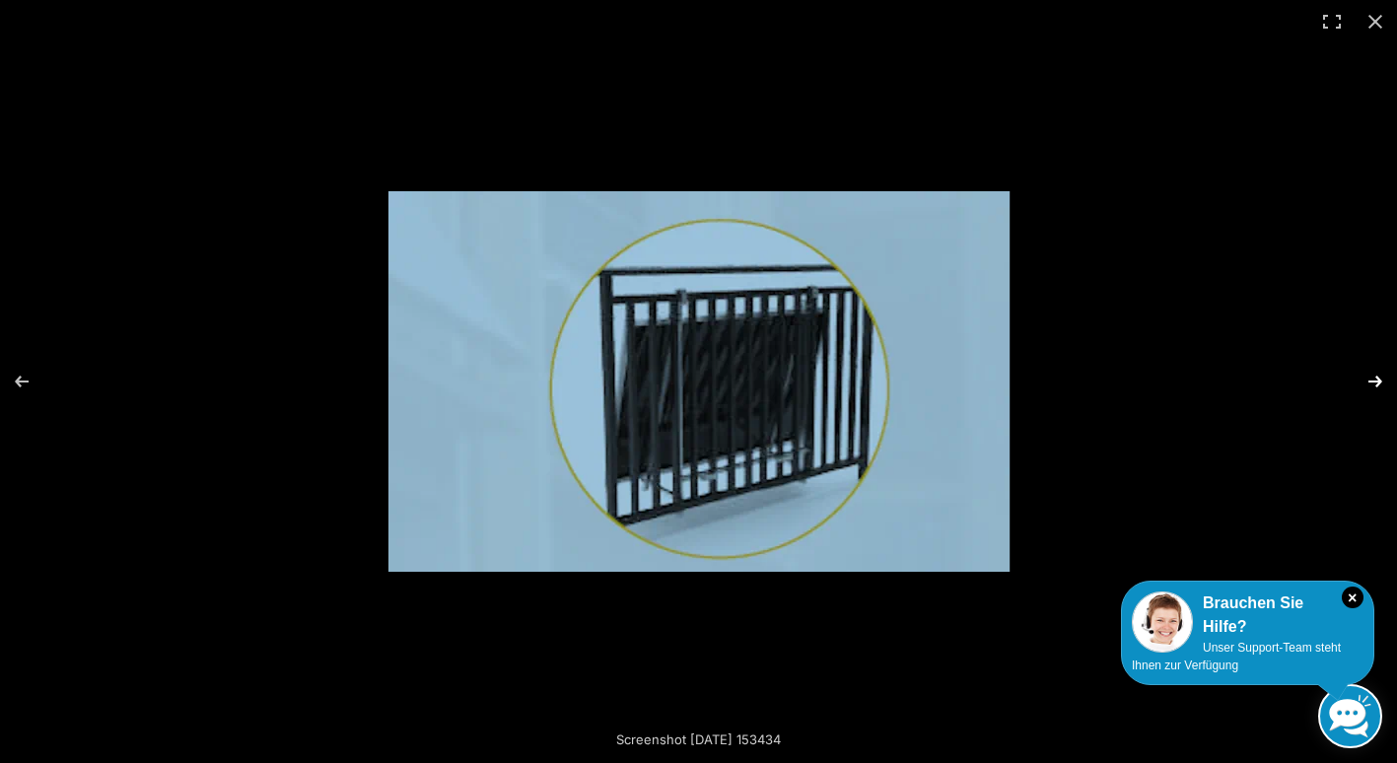
click at [1368, 377] on button "Next (arrow right)" at bounding box center [1362, 381] width 69 height 99
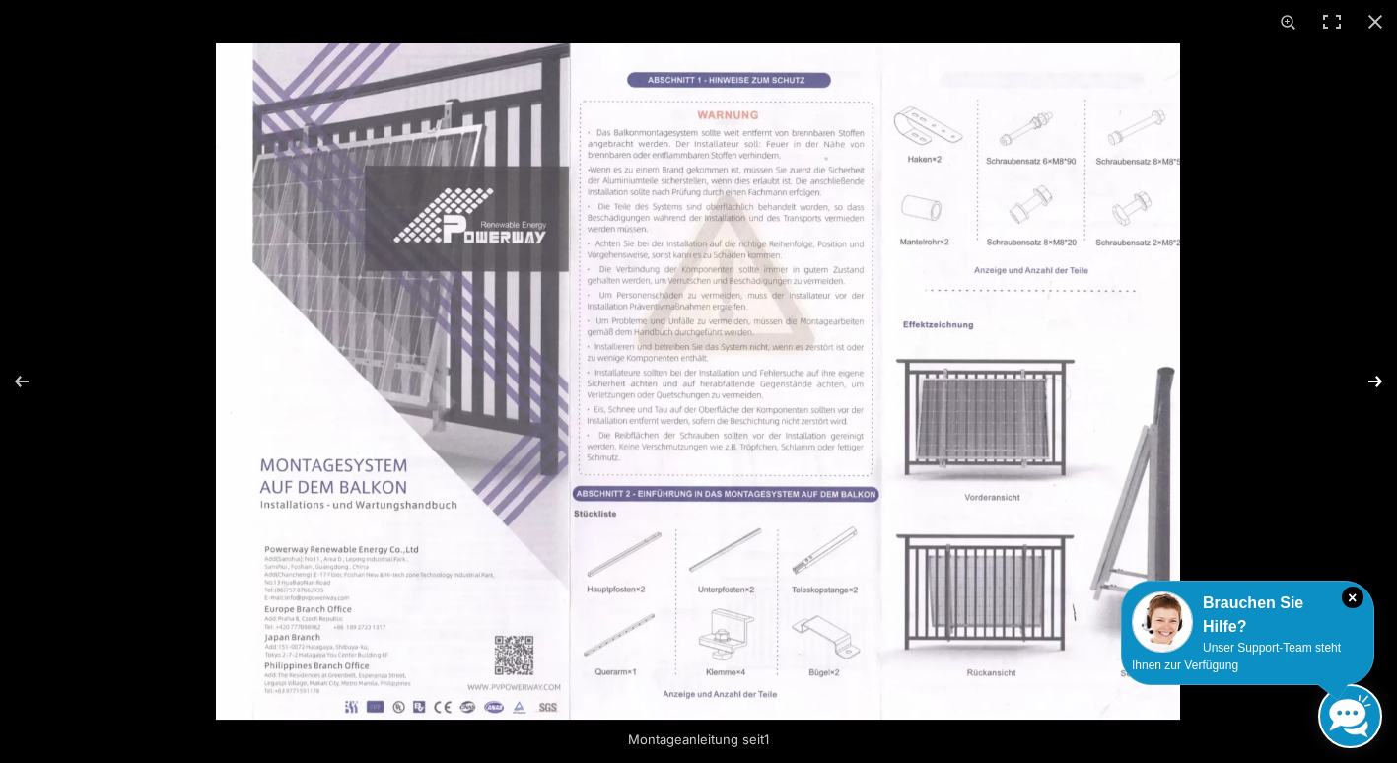
click at [1368, 377] on button "Next (arrow right)" at bounding box center [1362, 381] width 69 height 99
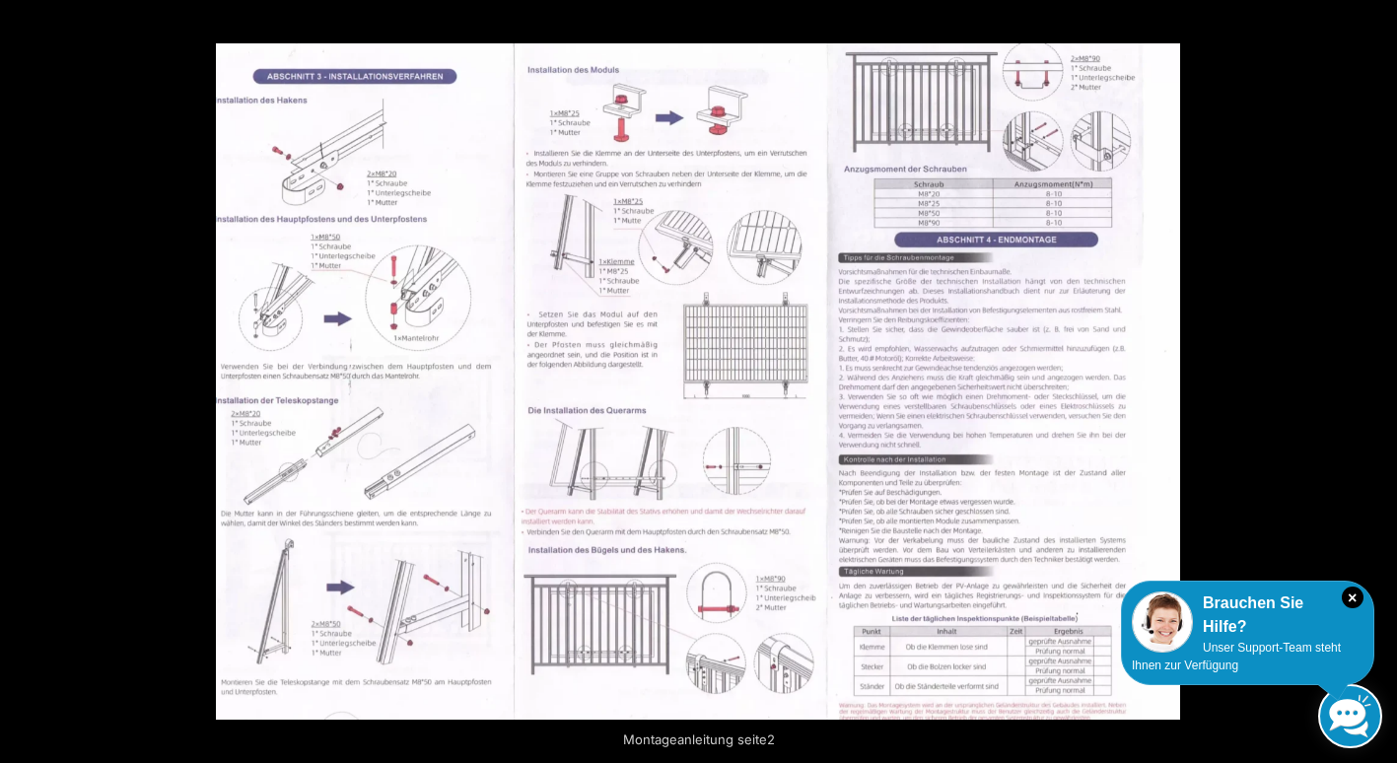
click at [1368, 377] on button "Next (arrow right)" at bounding box center [1362, 381] width 69 height 99
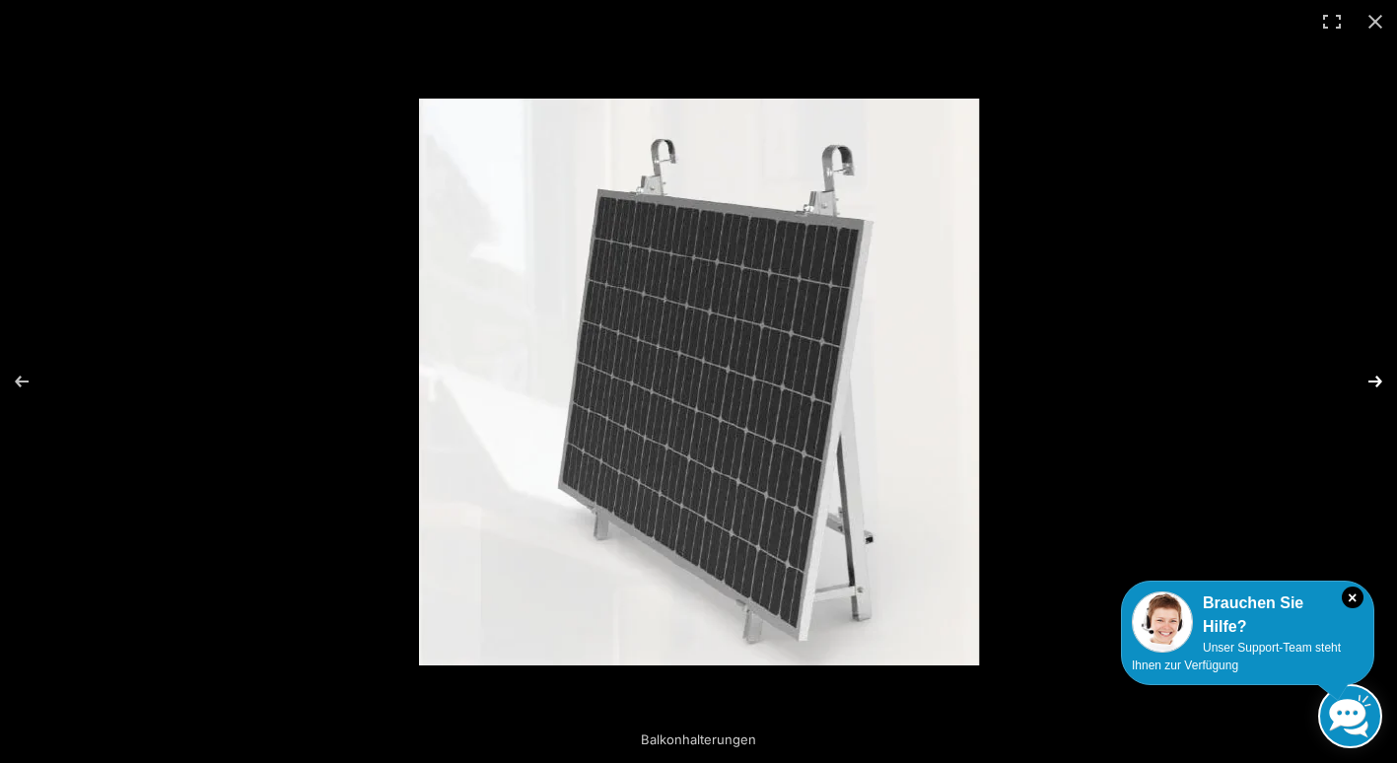
click at [1378, 378] on button "Next (arrow right)" at bounding box center [1362, 381] width 69 height 99
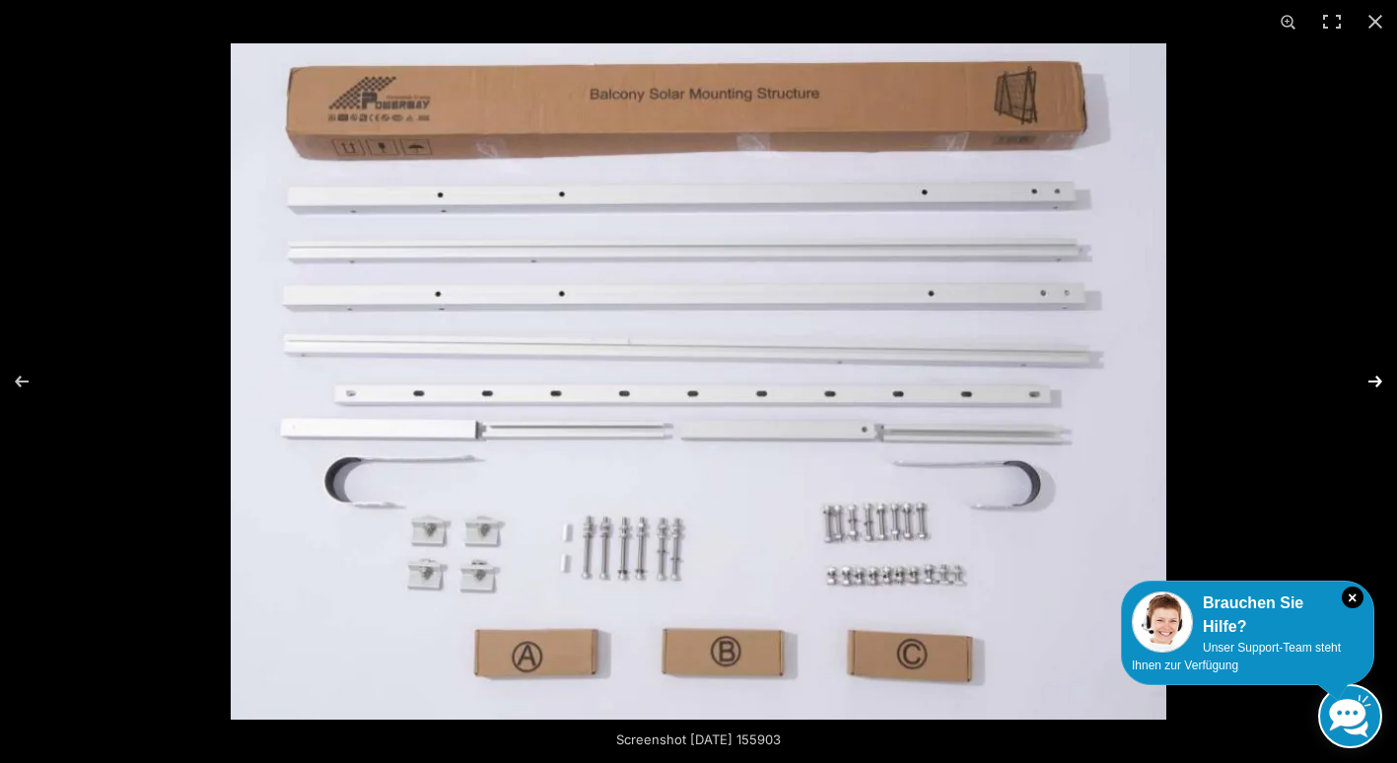
click at [1378, 378] on button "Next (arrow right)" at bounding box center [1362, 381] width 69 height 99
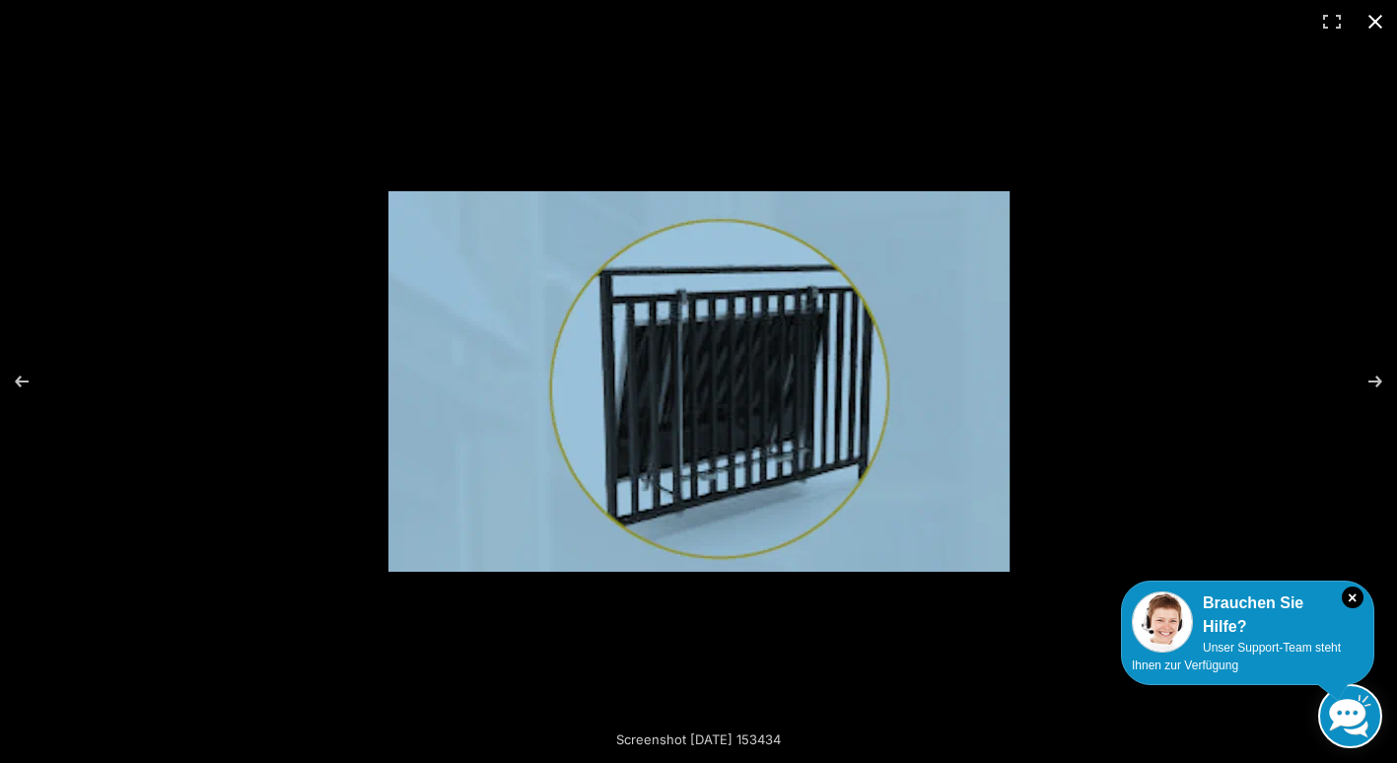
click at [1366, 27] on button "Close (Esc)" at bounding box center [1374, 21] width 43 height 43
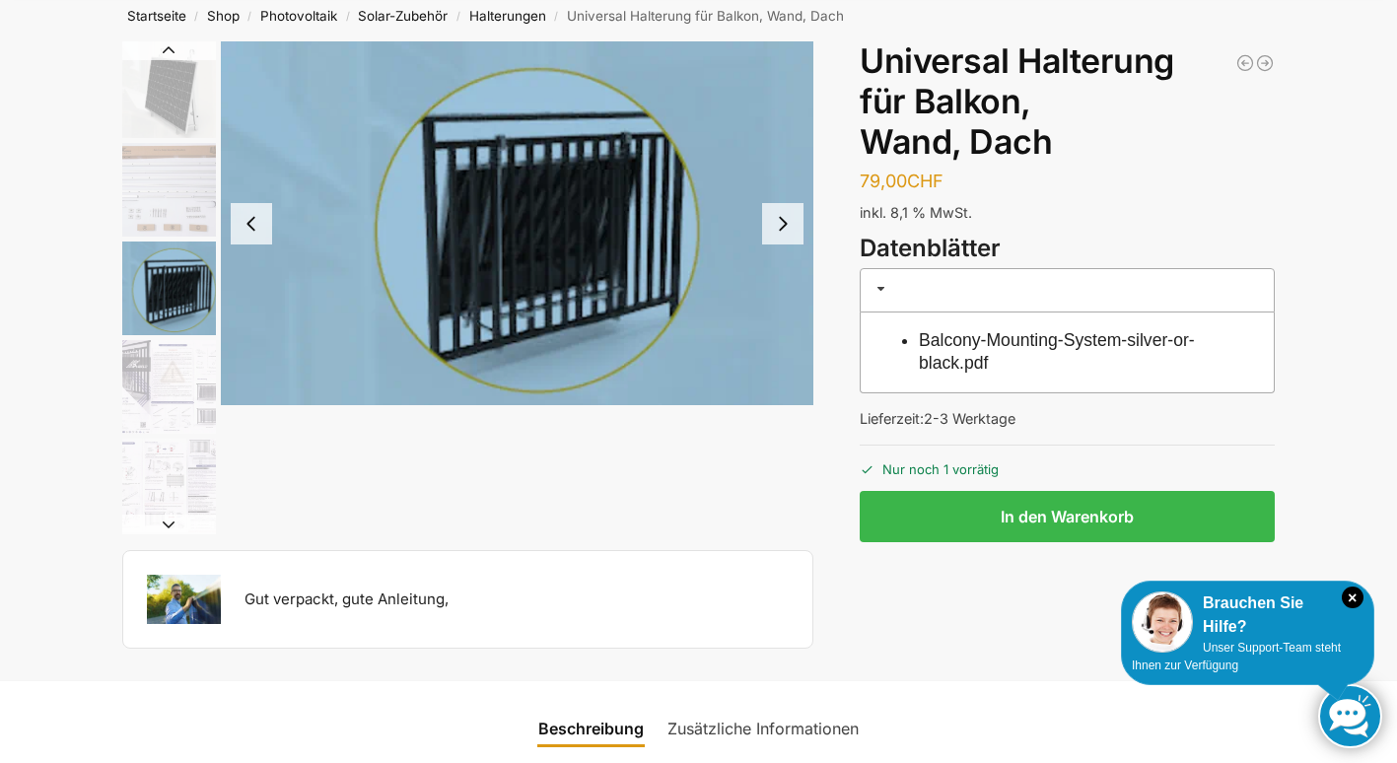
scroll to position [99, 0]
click at [890, 285] on h3 at bounding box center [1066, 291] width 415 height 44
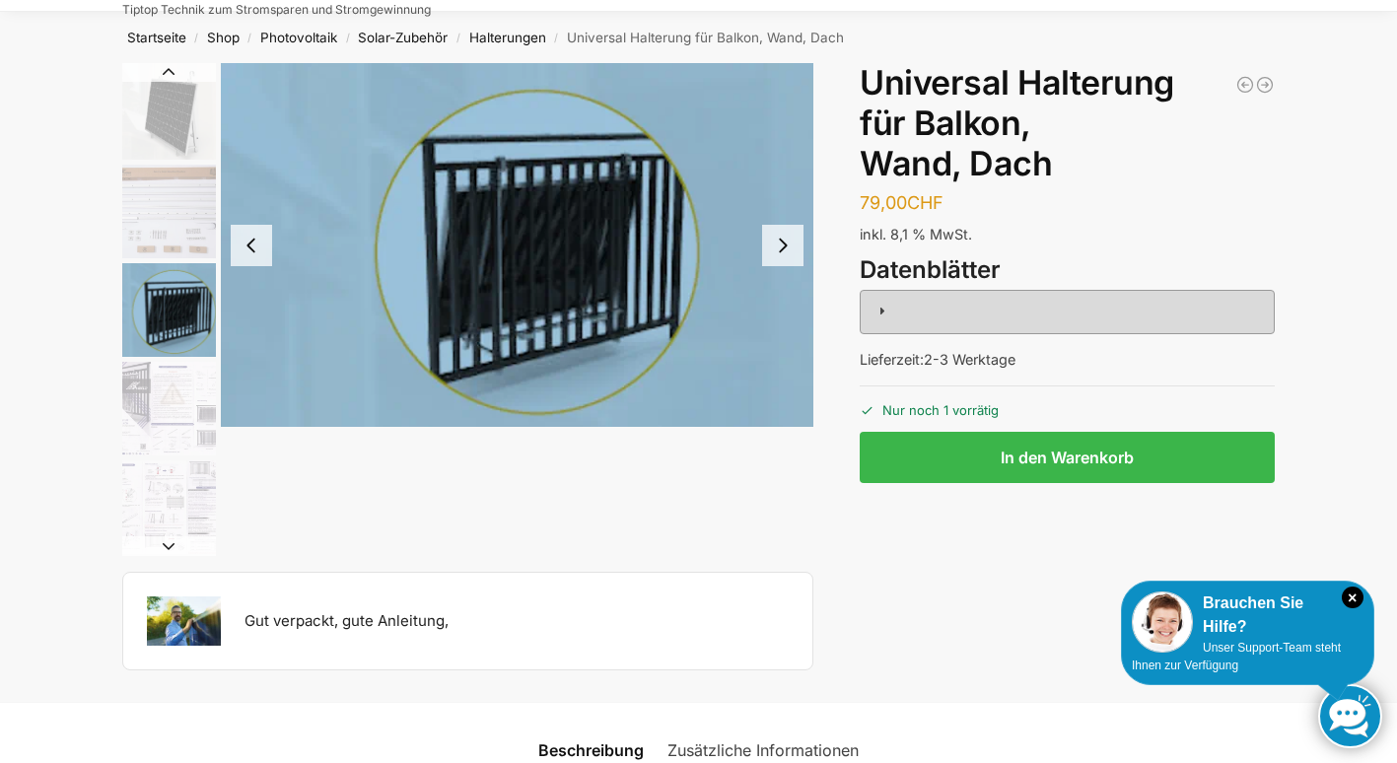
scroll to position [0, 0]
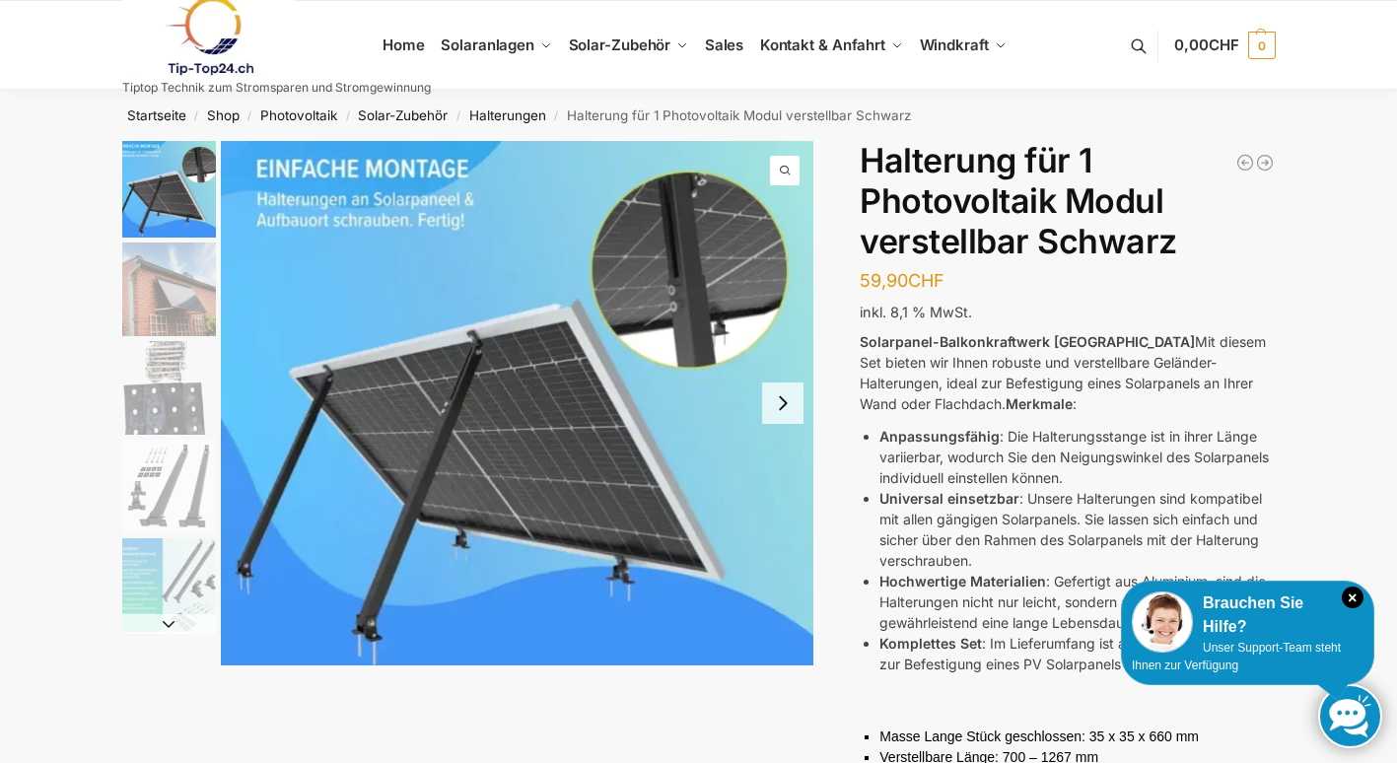
click at [786, 405] on button "Next slide" at bounding box center [782, 402] width 41 height 41
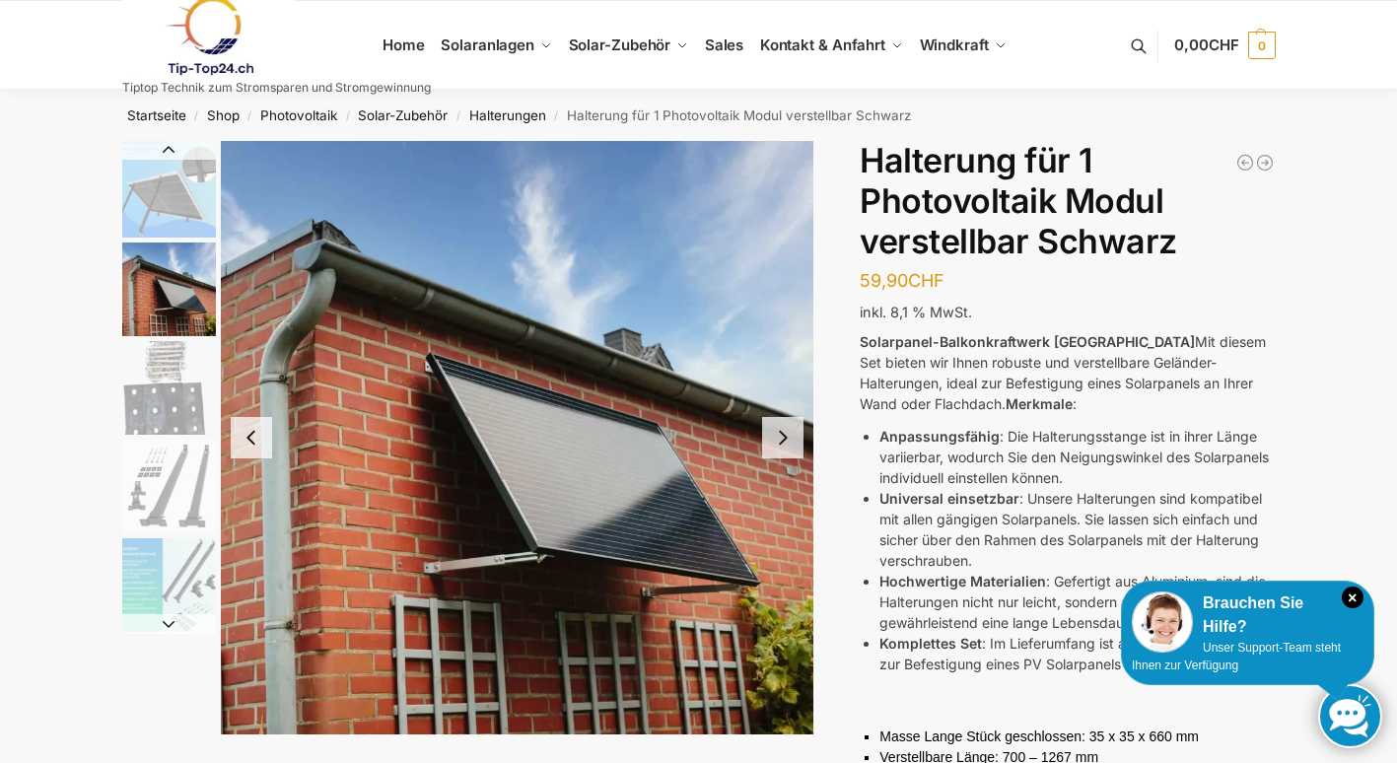
click at [778, 430] on button "Next slide" at bounding box center [782, 437] width 41 height 41
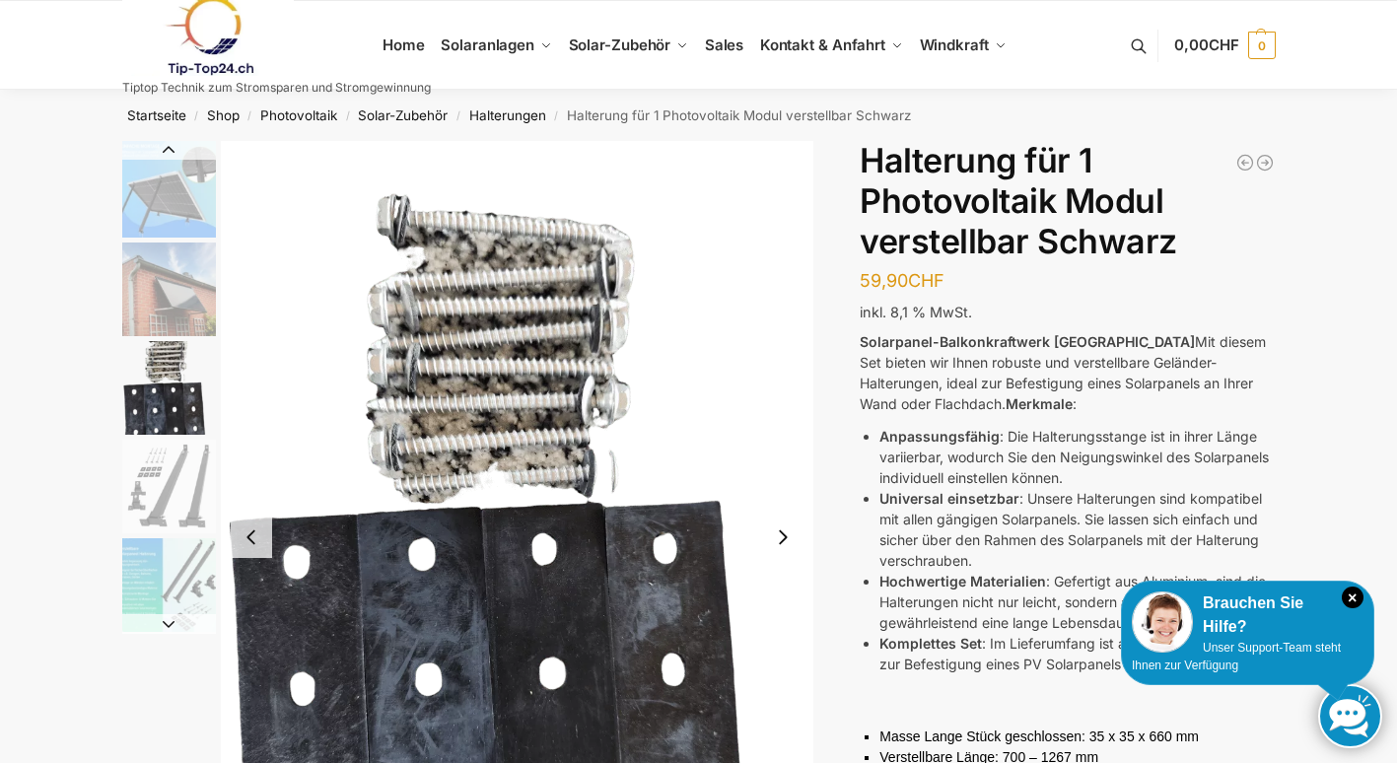
click at [784, 536] on button "Next slide" at bounding box center [782, 536] width 41 height 41
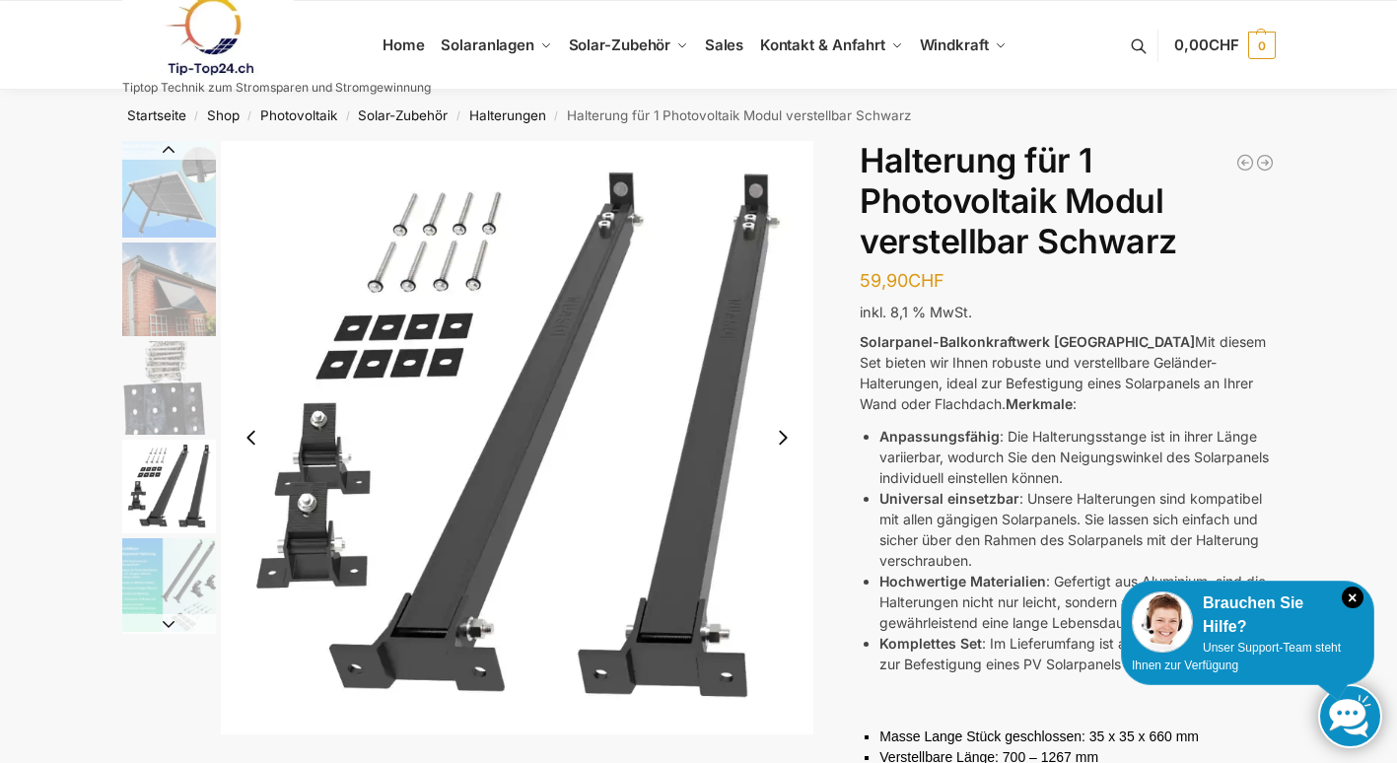
click at [782, 440] on button "Next slide" at bounding box center [782, 437] width 41 height 41
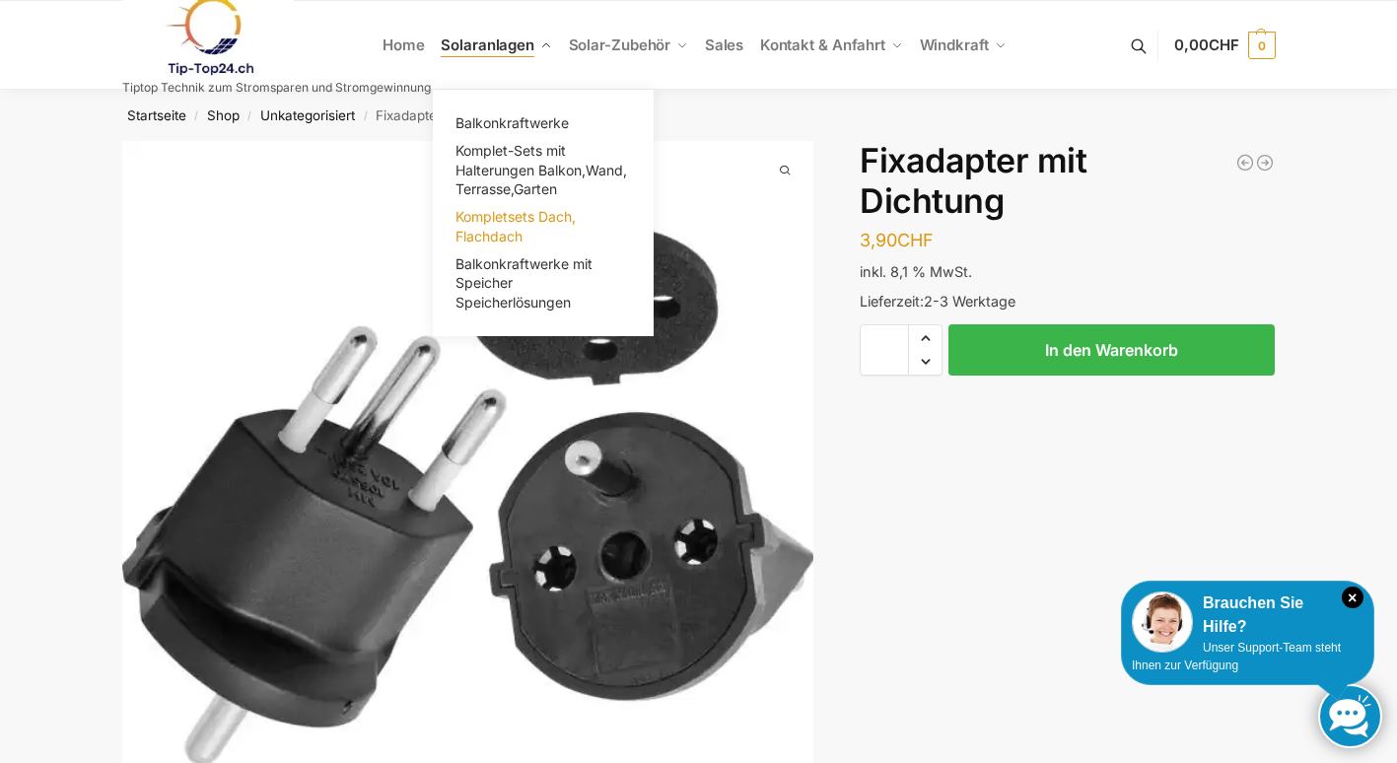
click at [499, 224] on span "Kompletsets Dach, Flachdach" at bounding box center [515, 226] width 120 height 36
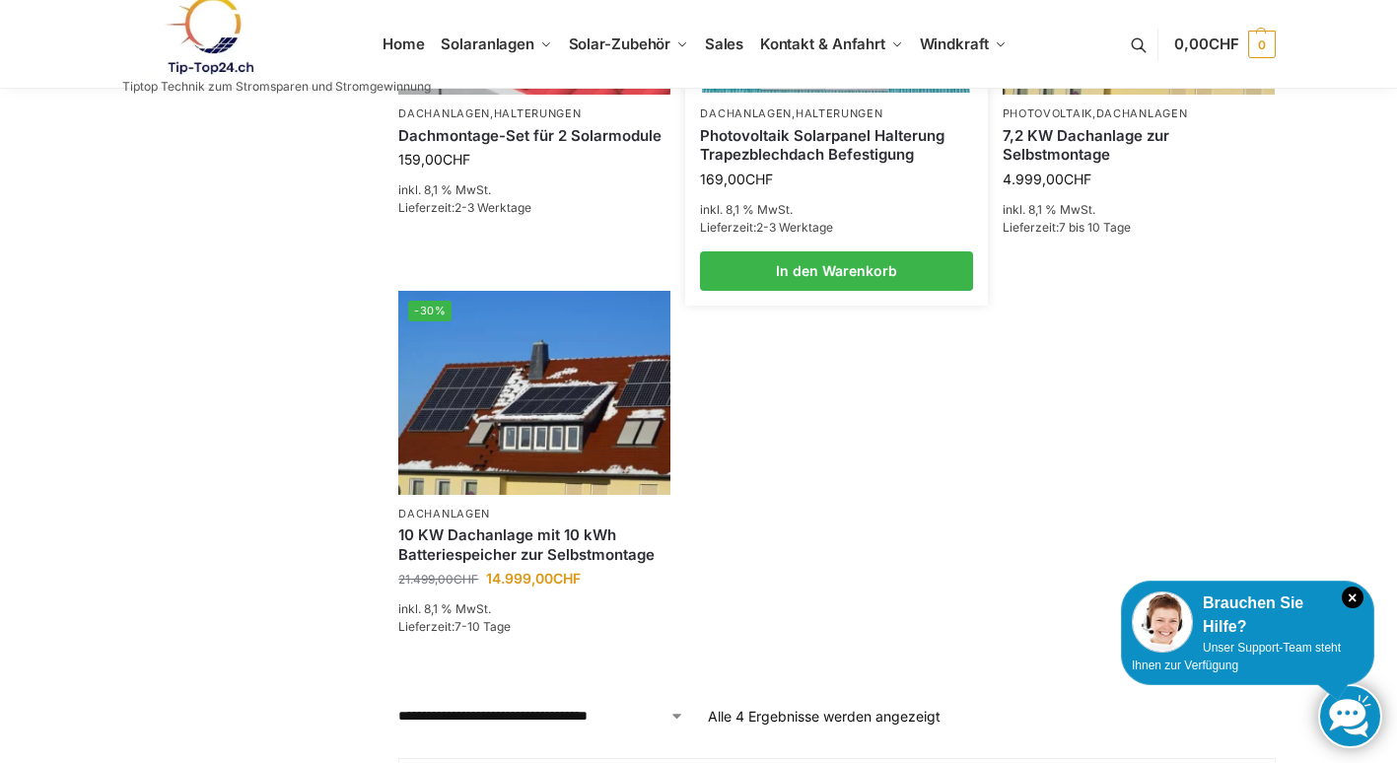
scroll to position [699, 0]
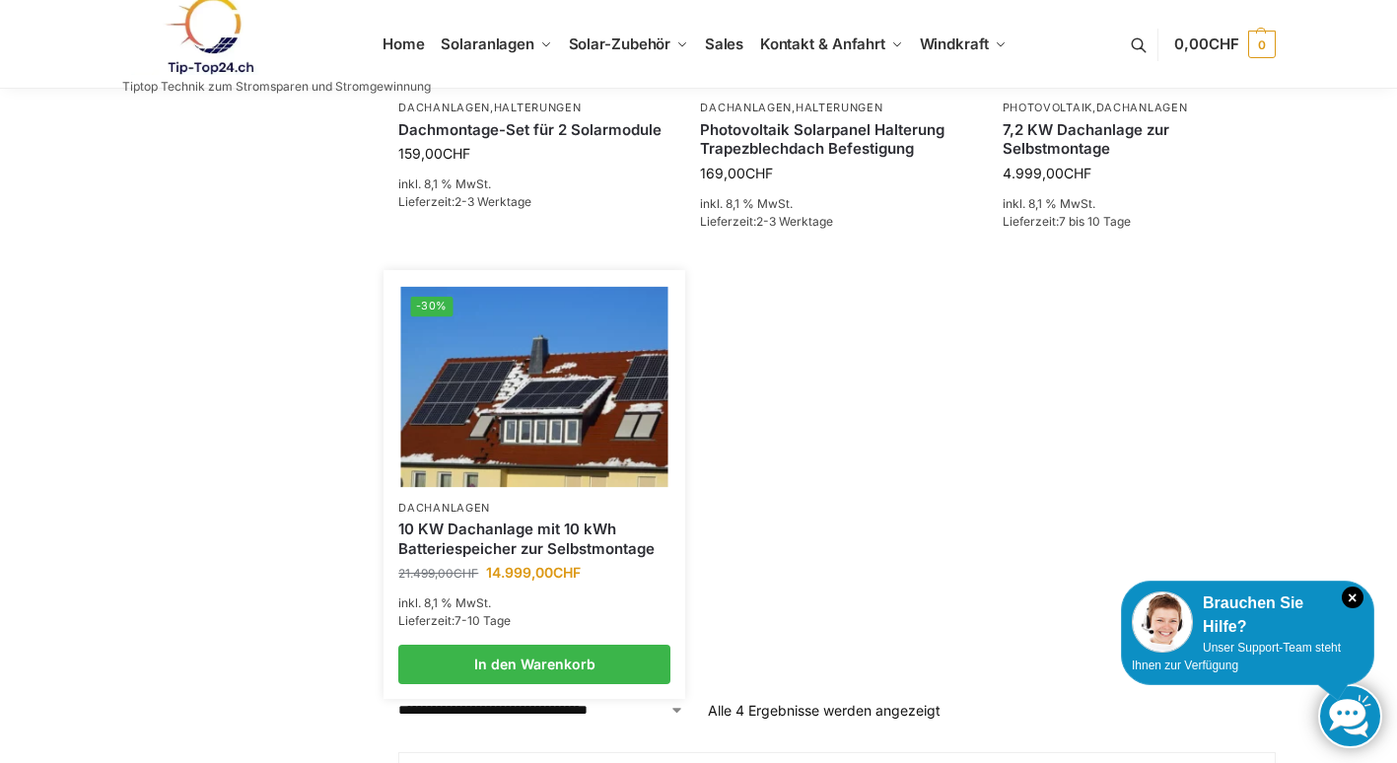
click at [536, 530] on link "10 KW Dachanlage mit 10 kWh Batteriespeicher zur Selbstmontage" at bounding box center [534, 538] width 272 height 38
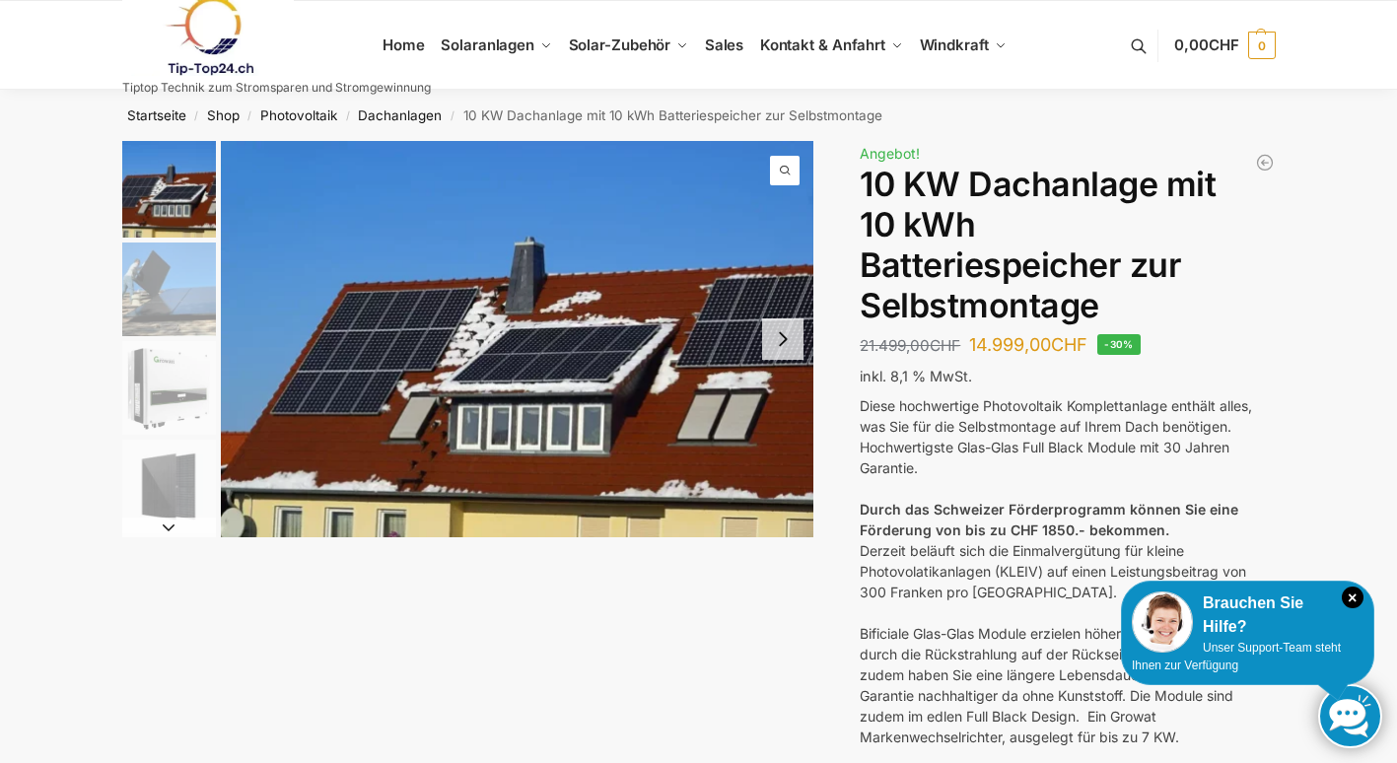
click at [174, 291] on img "2 / 7" at bounding box center [169, 289] width 94 height 94
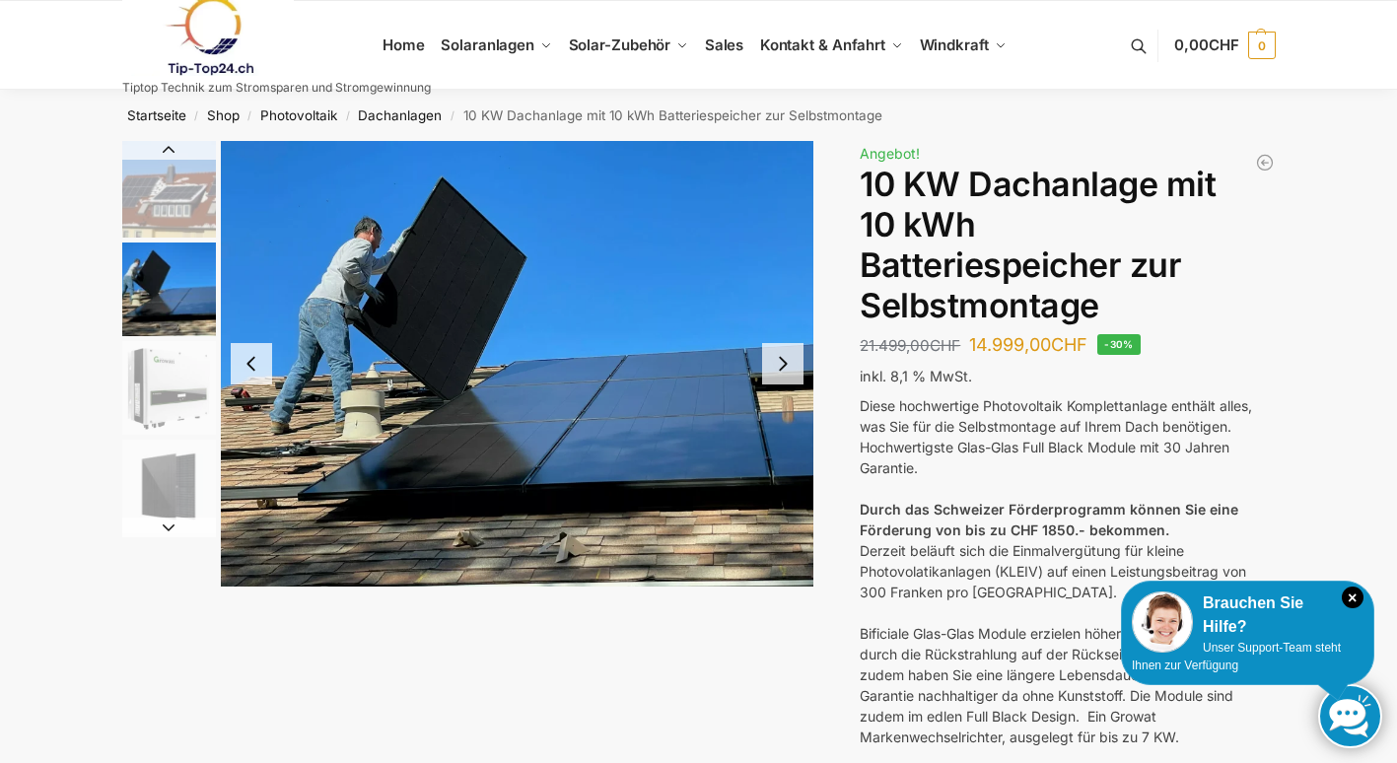
click at [171, 383] on img "3 / 7" at bounding box center [169, 388] width 94 height 94
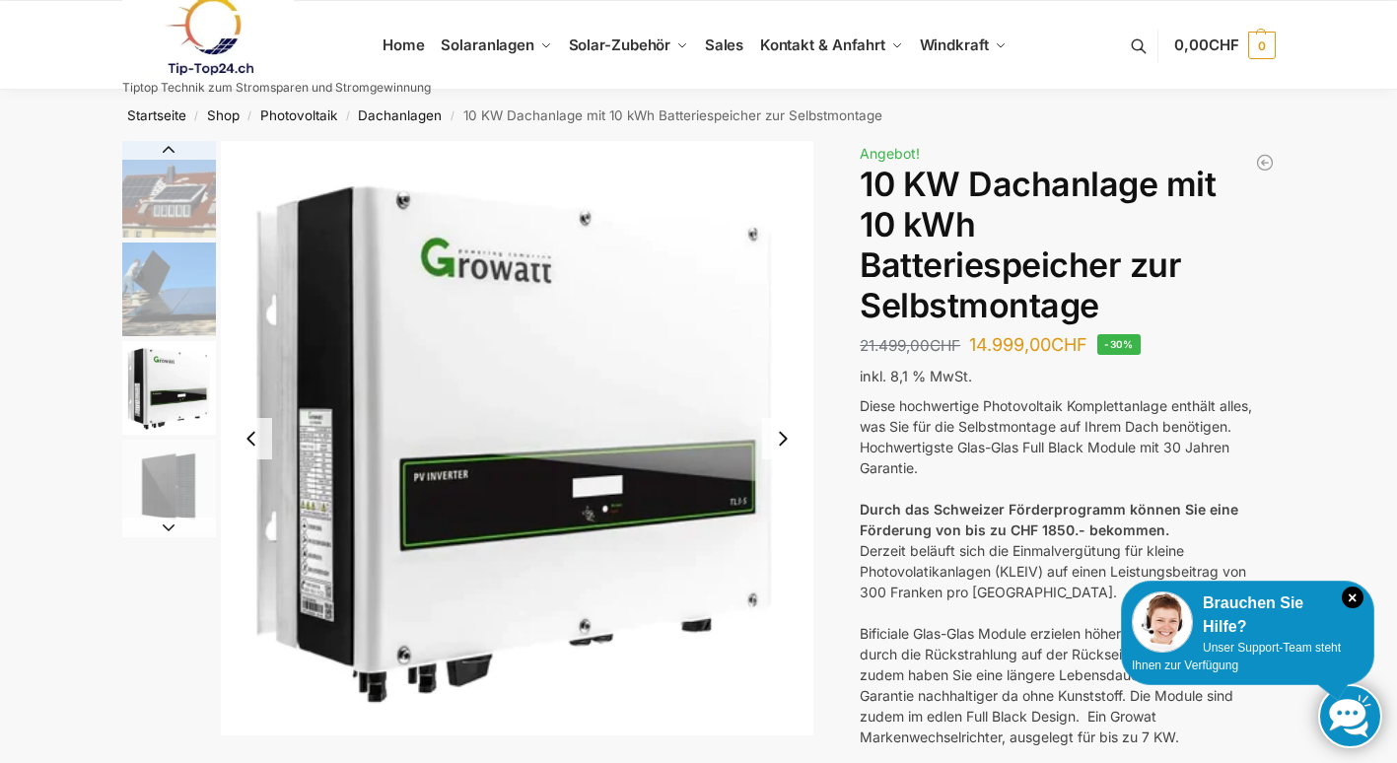
click at [173, 484] on img "4 / 7" at bounding box center [169, 487] width 94 height 94
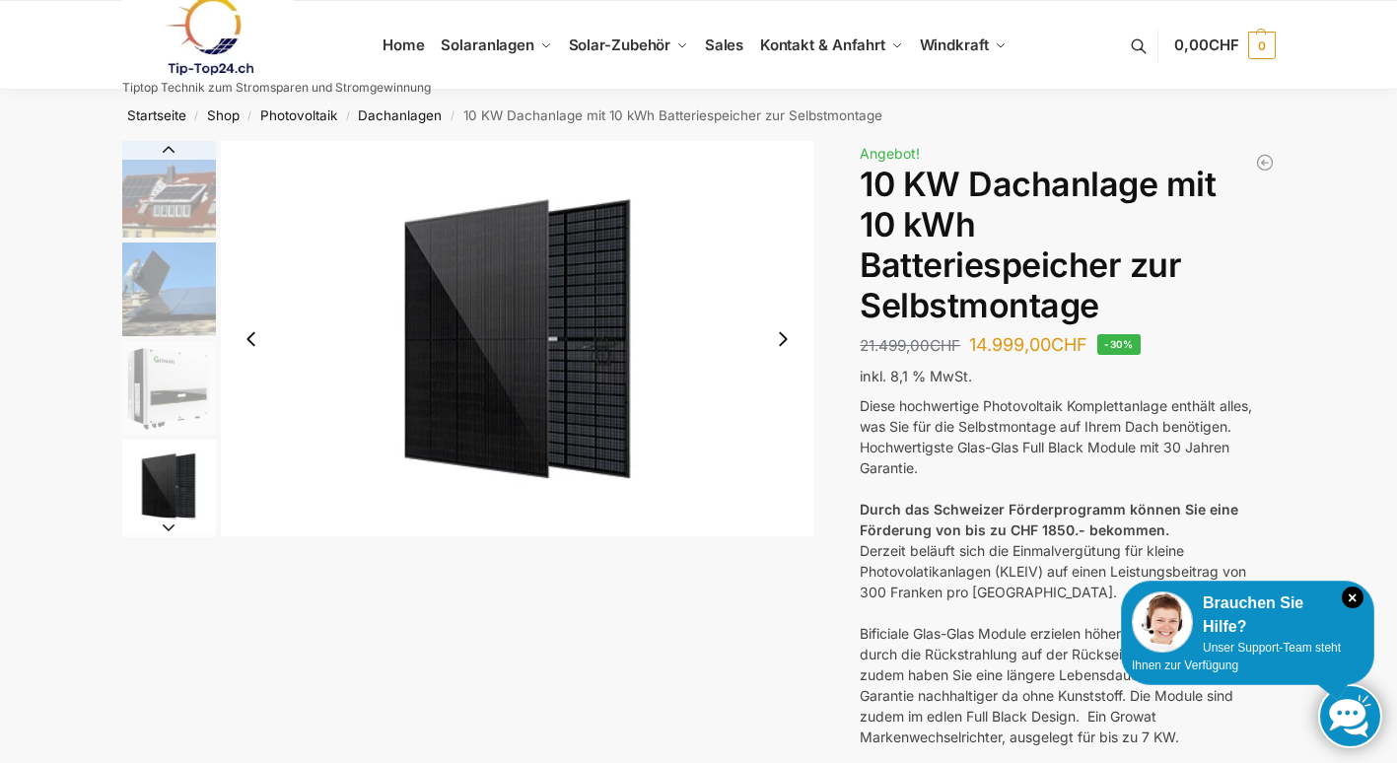
click at [167, 524] on button "Next slide" at bounding box center [169, 527] width 94 height 20
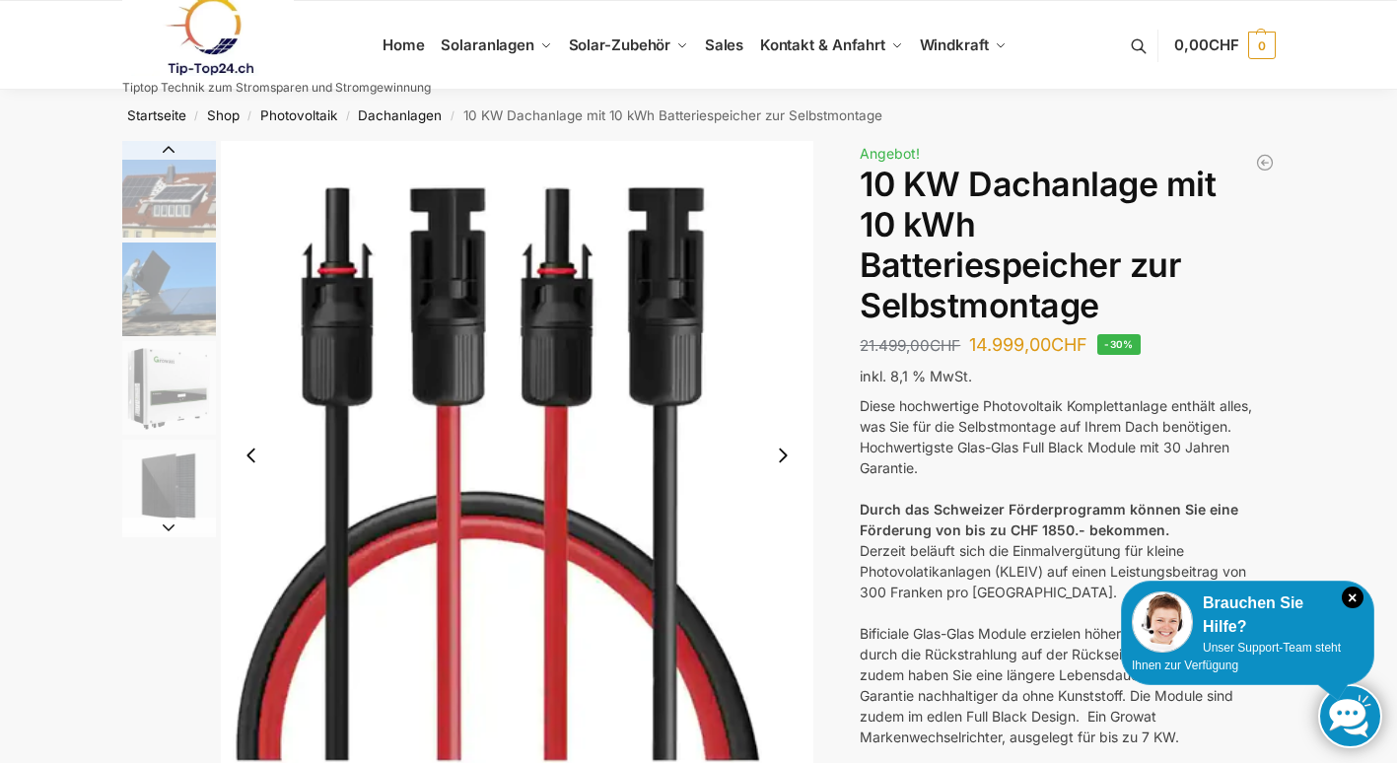
click at [171, 527] on button "Next slide" at bounding box center [169, 527] width 94 height 20
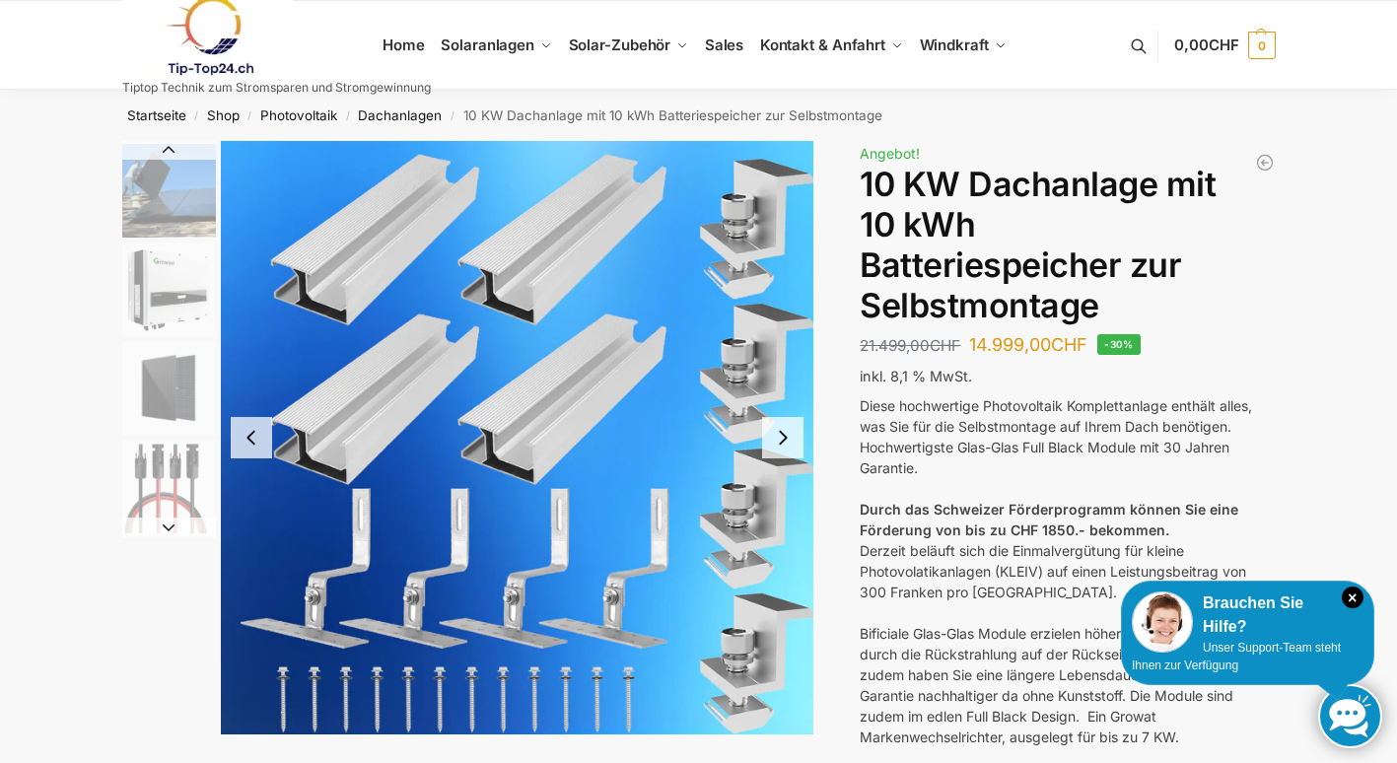
click at [170, 527] on button "Next slide" at bounding box center [169, 527] width 94 height 20
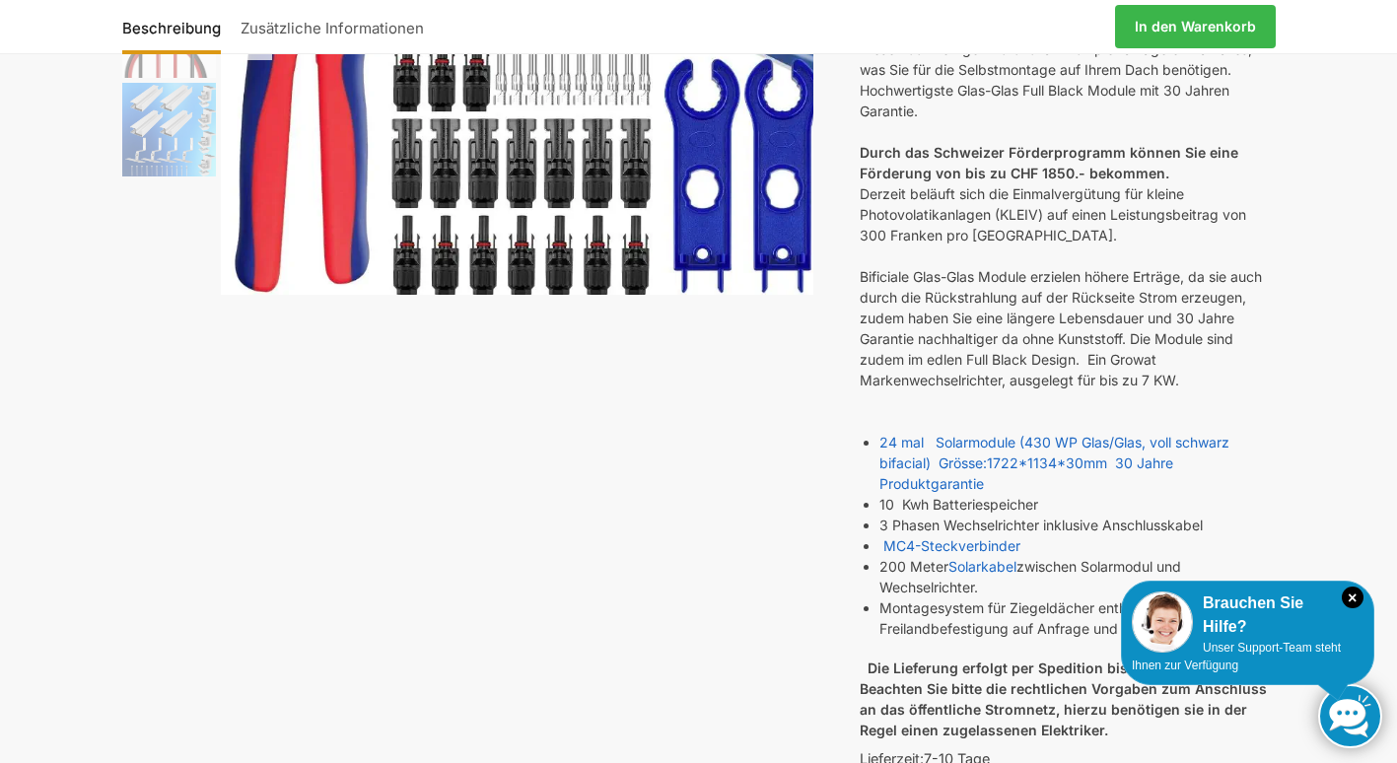
scroll to position [368, 0]
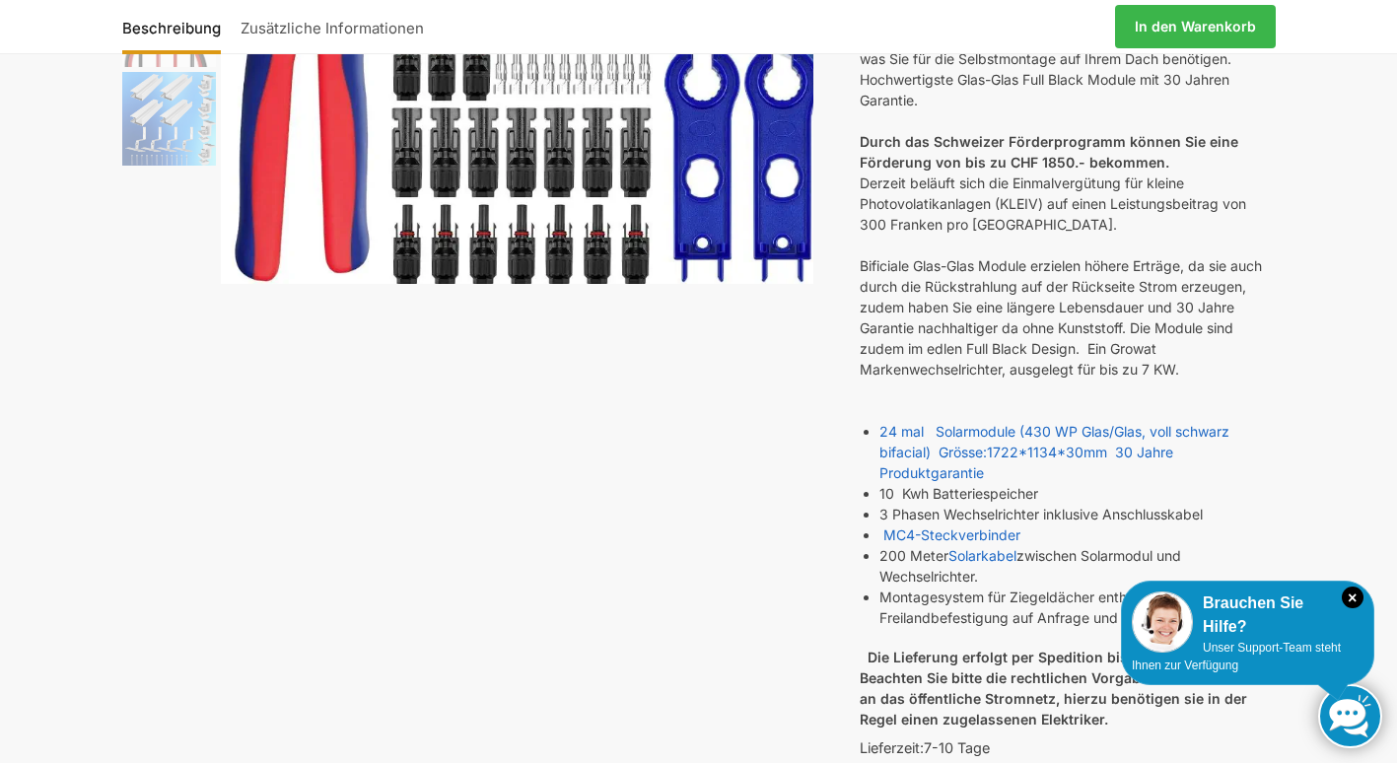
click at [873, 257] on div "Bificiale Glas-Glas Module erzielen höhere Erträge, da sie auch durch die Rücks…" at bounding box center [1066, 317] width 415 height 124
click at [921, 333] on div "Bificiale Glas-Glas Module erzielen höhere Erträge, da sie auch durch die Rücks…" at bounding box center [1066, 317] width 415 height 124
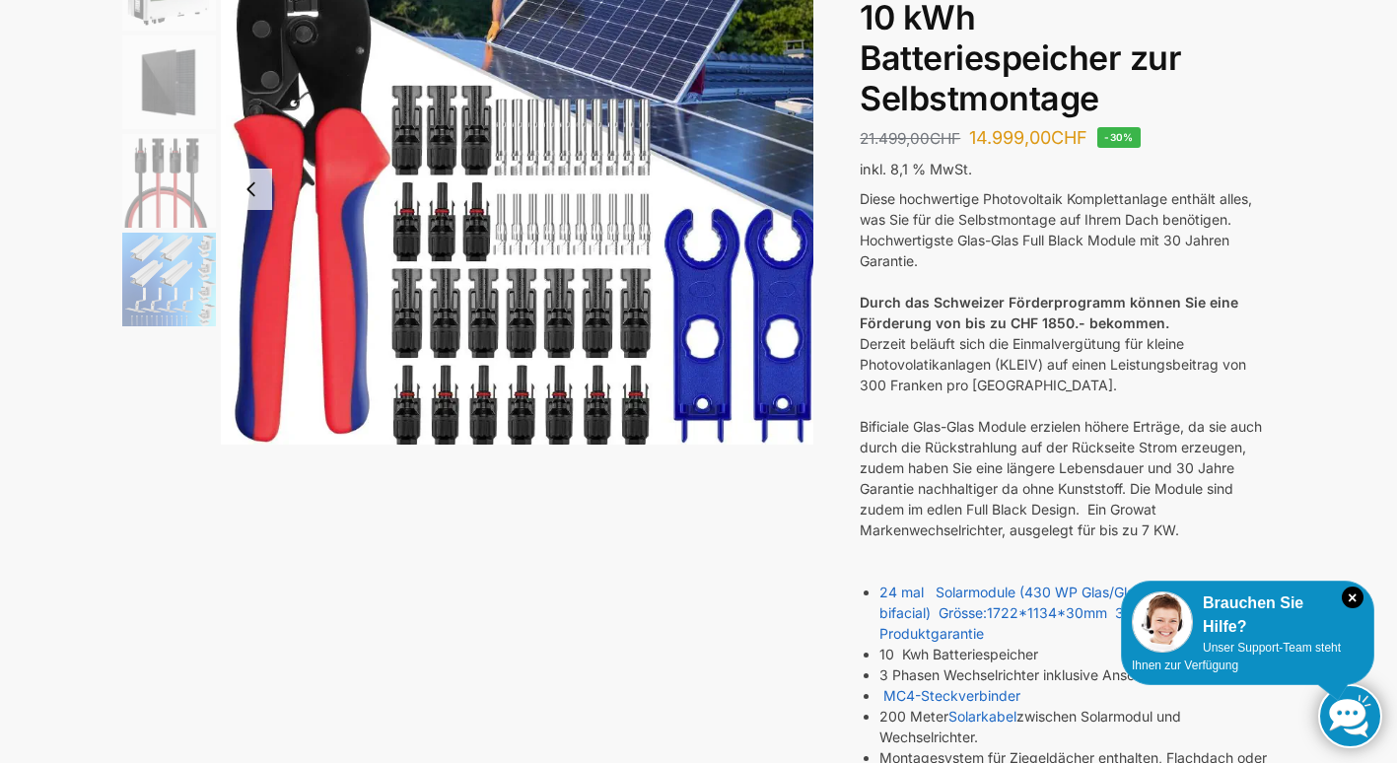
scroll to position [0, 0]
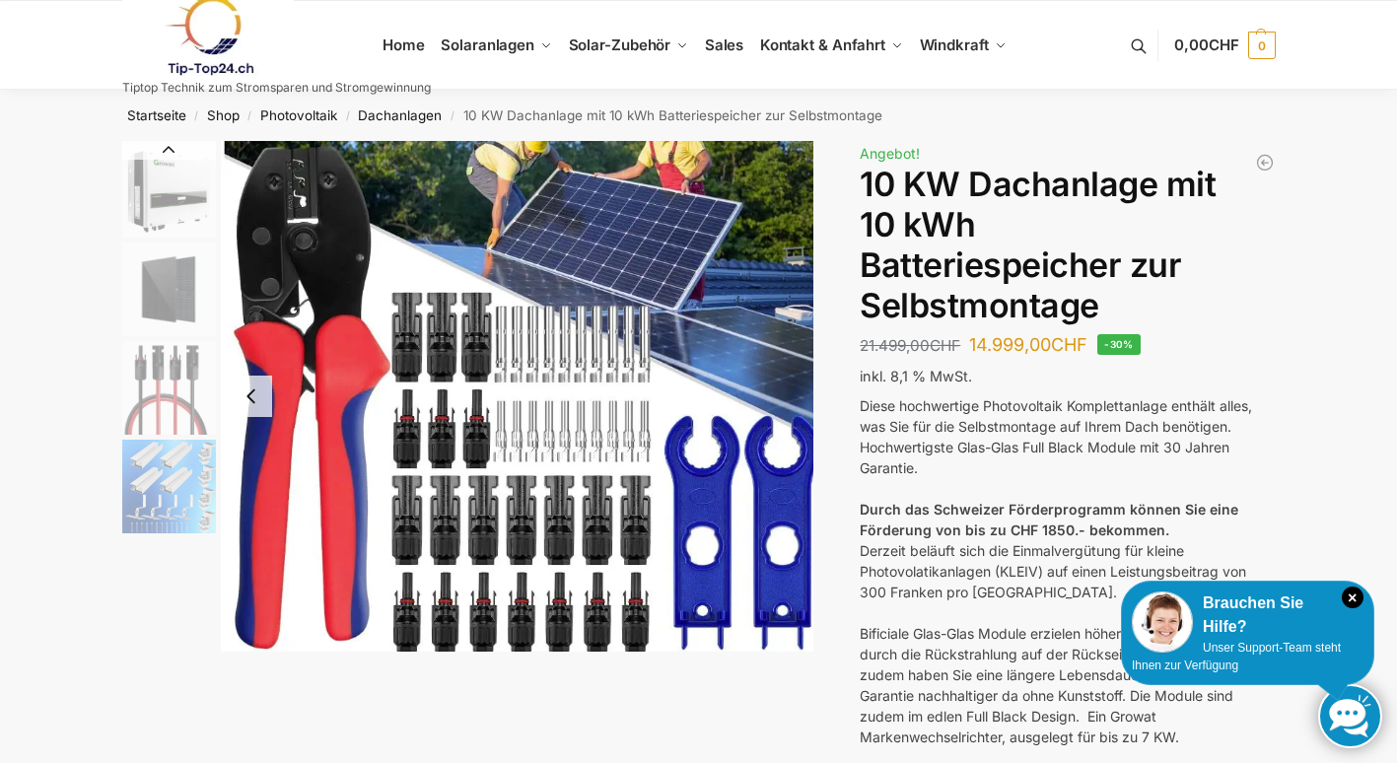
click at [161, 192] on img "3 / 7" at bounding box center [169, 191] width 94 height 94
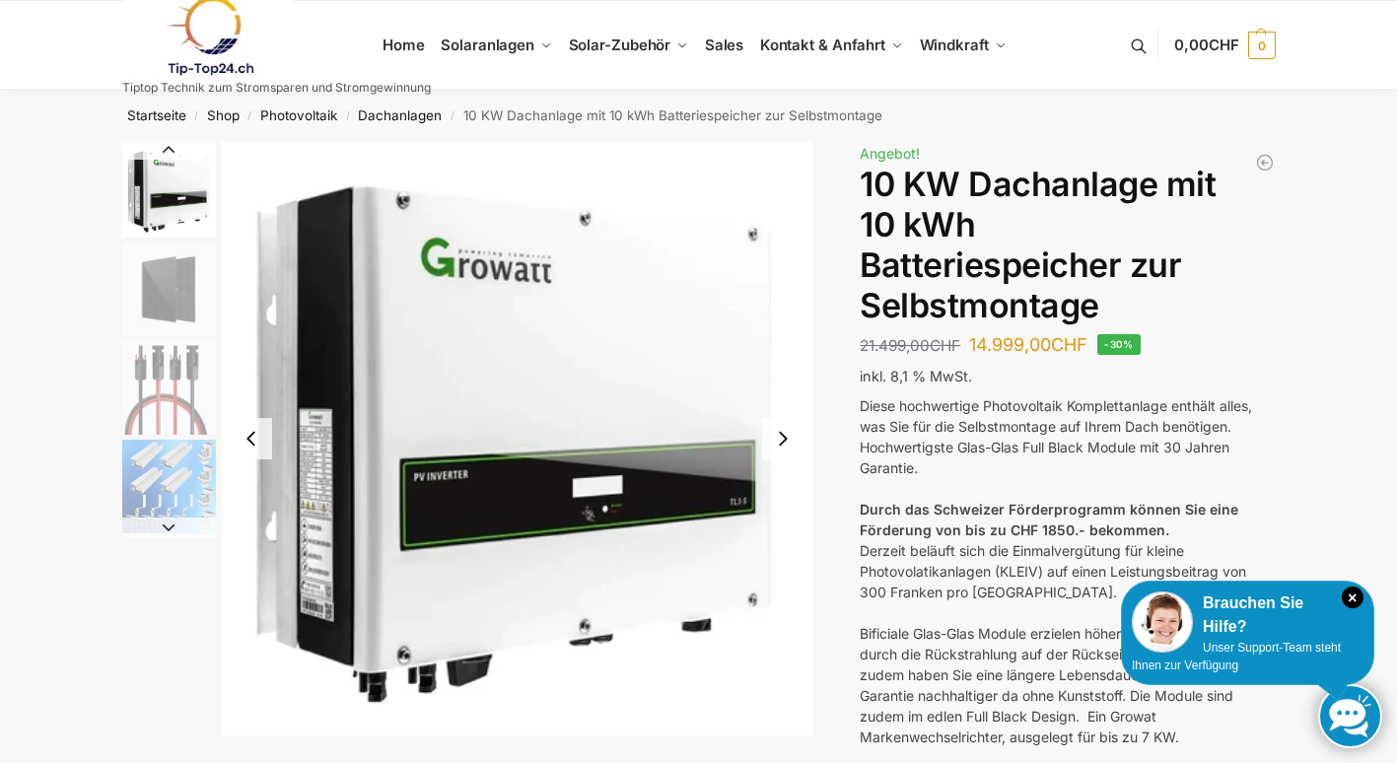
click at [169, 147] on button "Previous slide" at bounding box center [169, 150] width 94 height 20
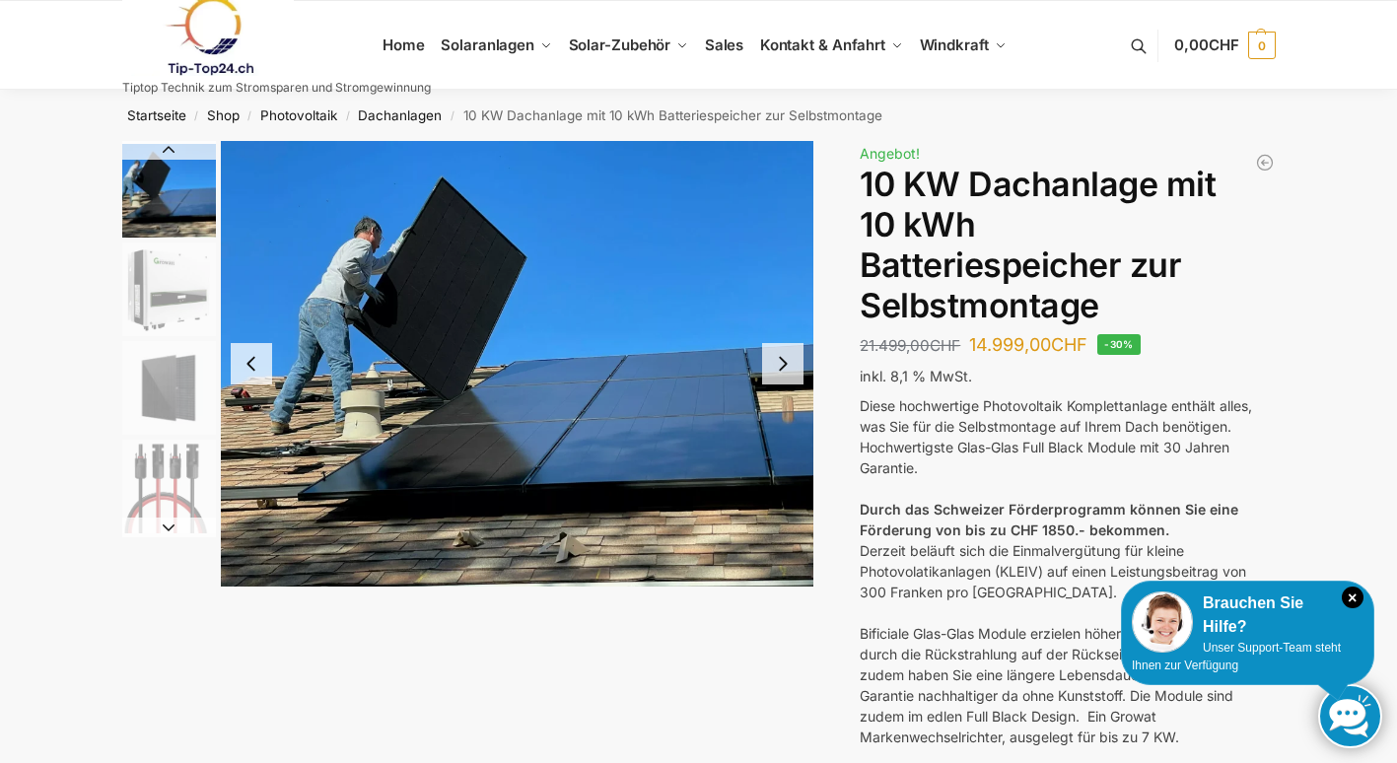
click at [172, 149] on button "Previous slide" at bounding box center [169, 150] width 94 height 20
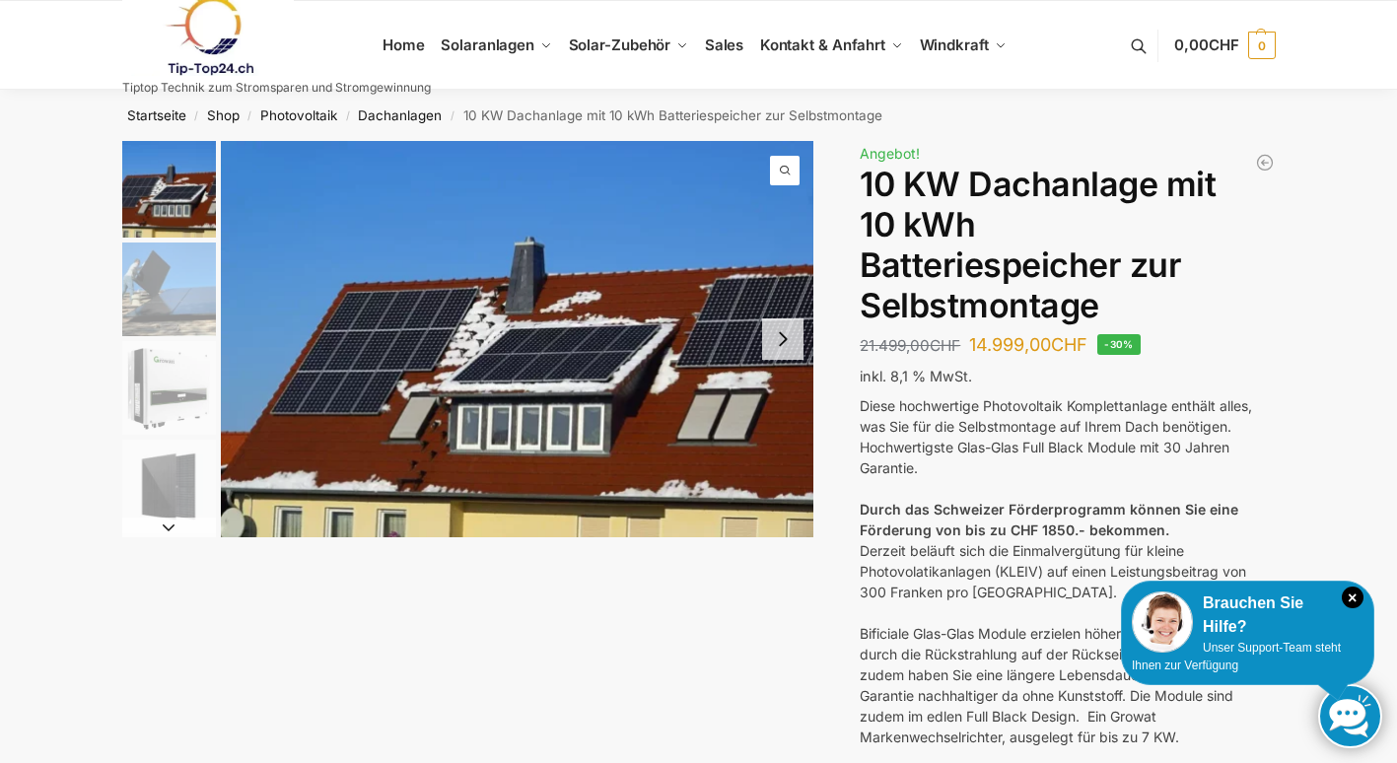
click at [172, 149] on img "1 / 7" at bounding box center [169, 189] width 94 height 97
